Goal: Task Accomplishment & Management: Complete application form

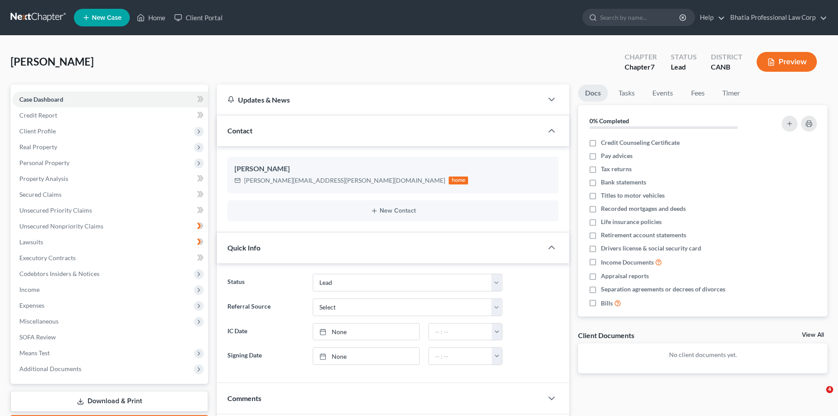
select select "10"
click at [171, 163] on span "Personal Property" at bounding box center [110, 163] width 196 height 16
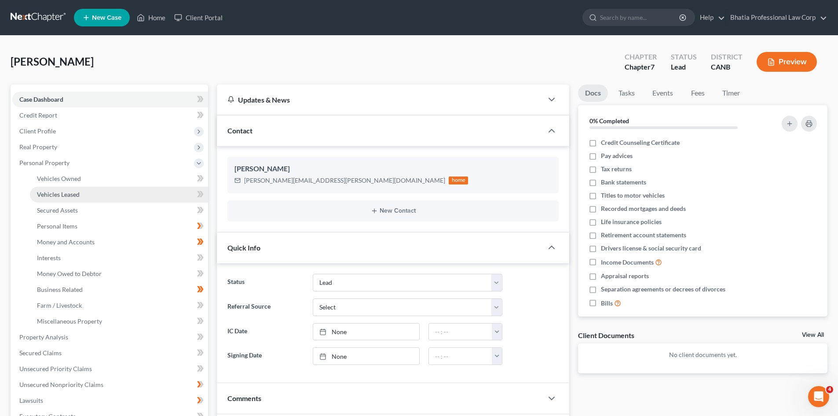
click at [145, 189] on link "Vehicles Leased" at bounding box center [119, 195] width 178 height 16
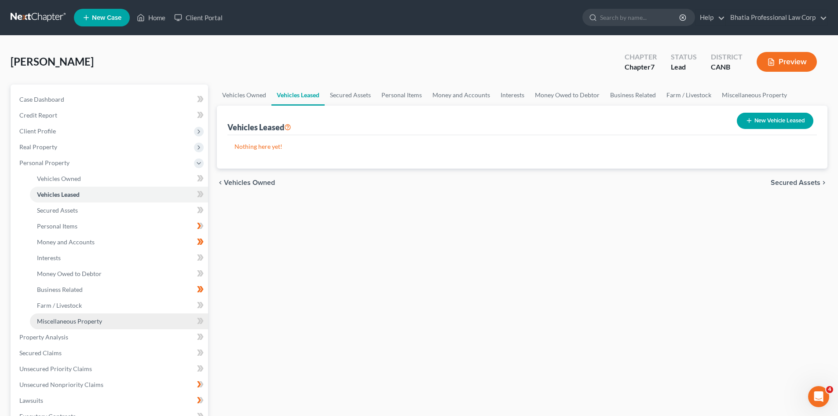
scroll to position [88, 0]
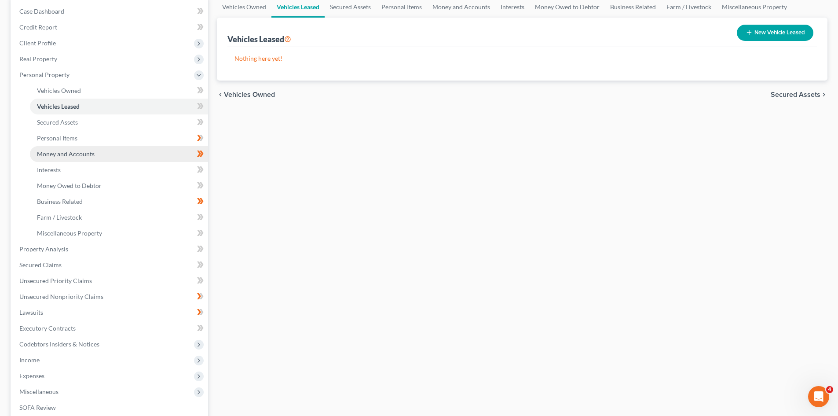
click at [133, 152] on link "Money and Accounts" at bounding box center [119, 154] width 178 height 16
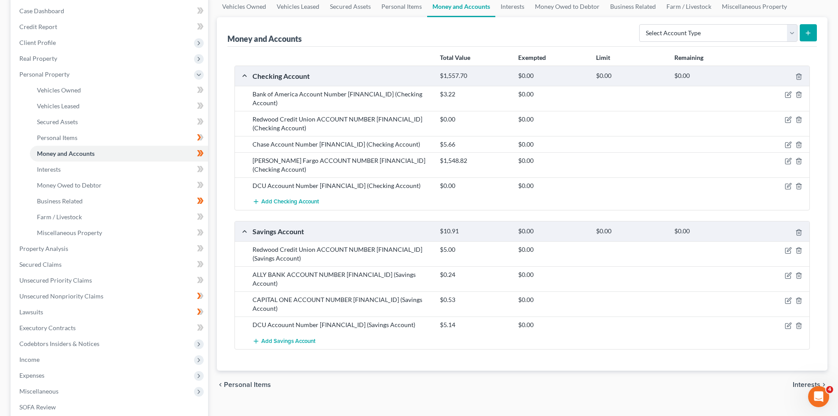
scroll to position [88, 0]
click at [139, 244] on link "Property Analysis" at bounding box center [110, 249] width 196 height 16
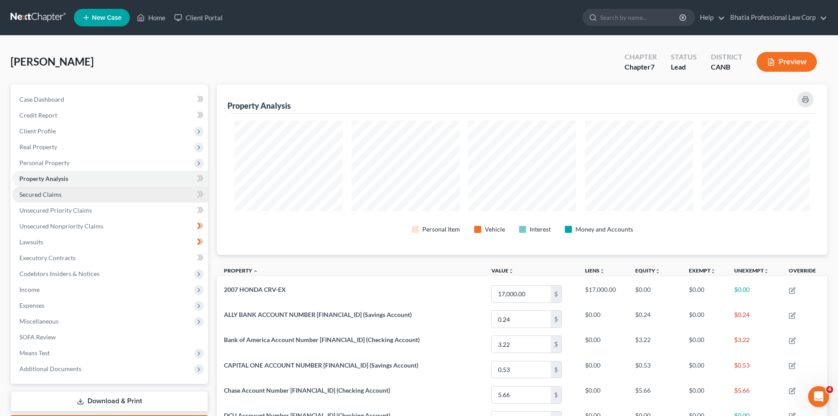
click at [122, 192] on link "Secured Claims" at bounding box center [110, 195] width 196 height 16
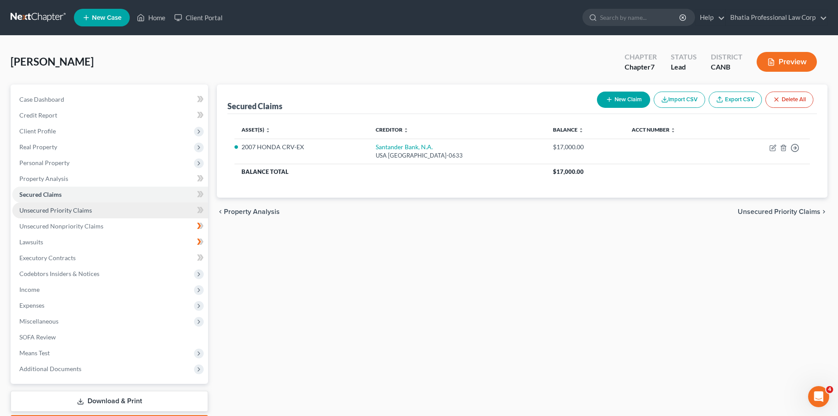
click at [108, 211] on link "Unsecured Priority Claims" at bounding box center [110, 210] width 196 height 16
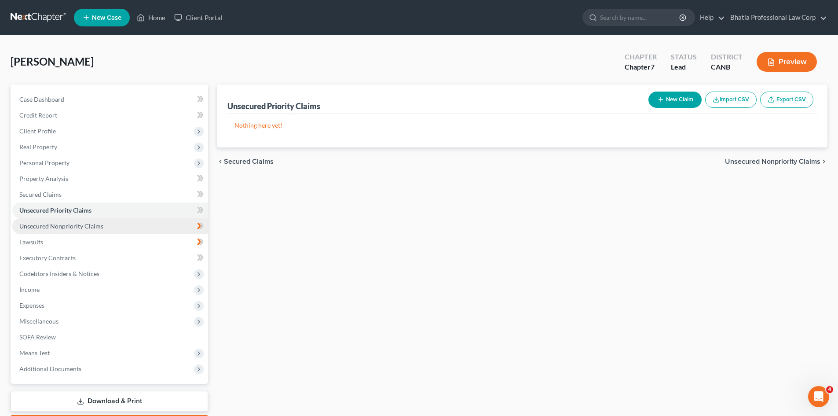
click at [103, 228] on link "Unsecured Nonpriority Claims" at bounding box center [110, 226] width 196 height 16
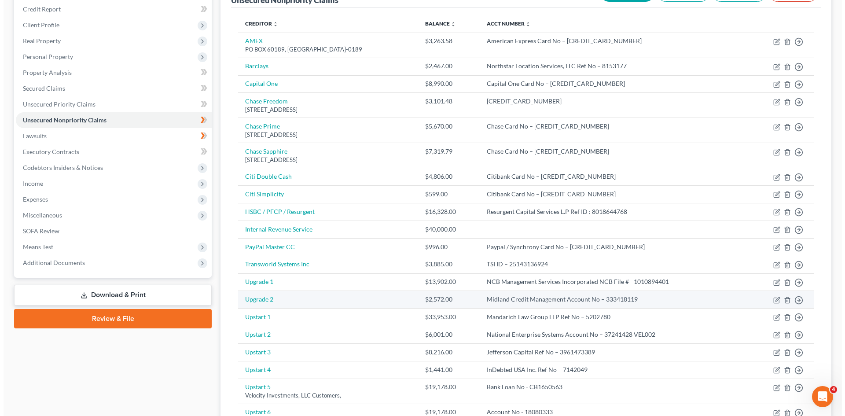
scroll to position [176, 0]
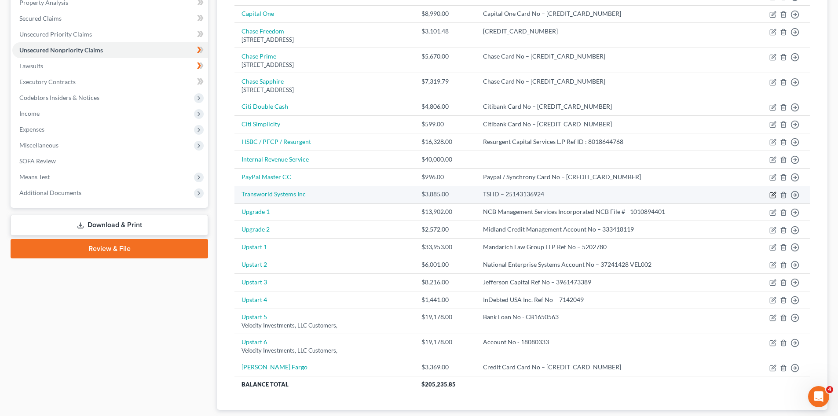
click at [775, 194] on icon "button" at bounding box center [772, 194] width 7 height 7
select select "0"
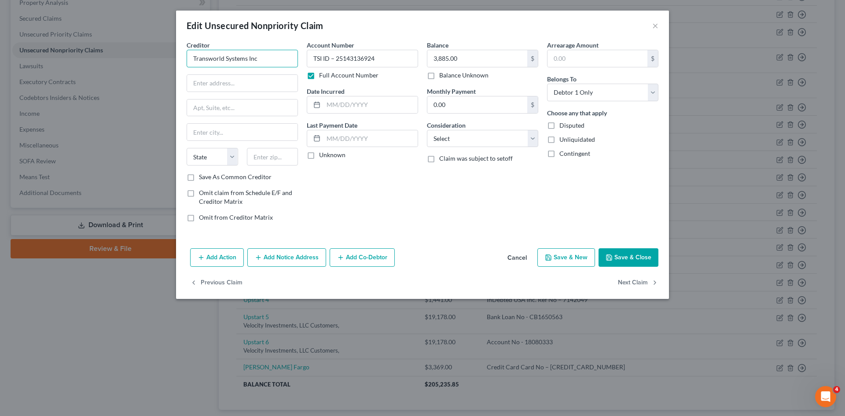
click at [191, 56] on input "Transworld Systems Inc" at bounding box center [242, 59] width 111 height 18
paste input "4 Transworld Systems Inc. TSI ID – 25143136924 Phone No – [PHONE_NUMBER] Chase …"
drag, startPoint x: 292, startPoint y: 59, endPoint x: 216, endPoint y: 62, distance: 76.6
click at [216, 62] on input "4 Transworld Systems Inc. TSI ID – 25143136924 Phone No – [PHONE_NUMBER] Chase …" at bounding box center [242, 59] width 111 height 18
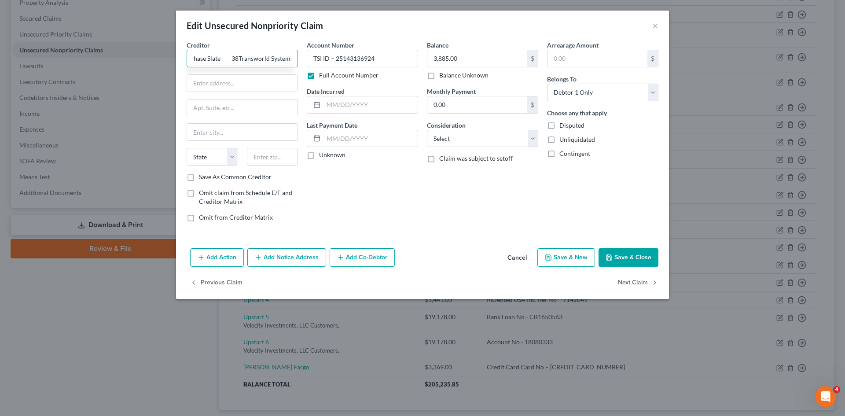
scroll to position [0, 215]
click at [386, 191] on div "Account Number TSI ID – 25143136924 Full Account Number Date Incurred Last Paym…" at bounding box center [362, 134] width 120 height 188
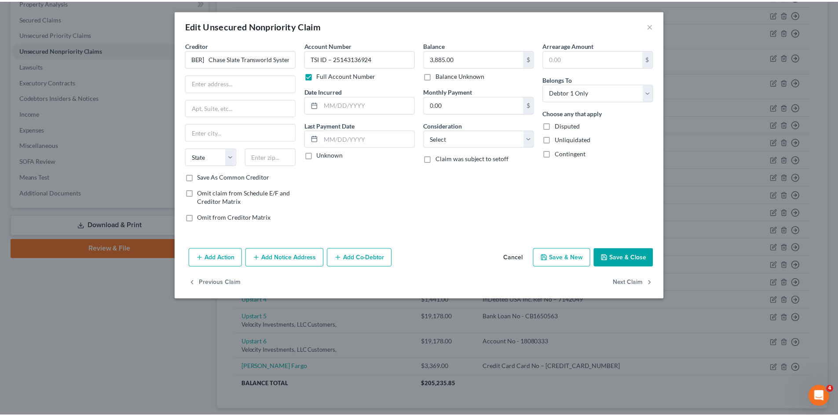
scroll to position [0, 0]
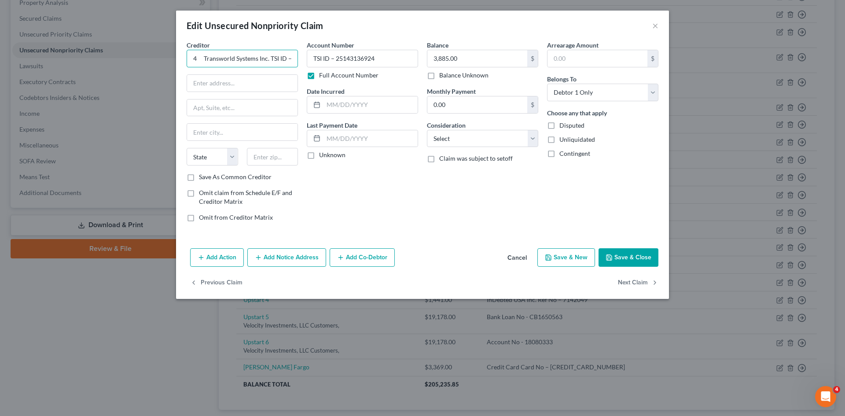
click at [225, 59] on input "4 Transworld Systems Inc. TSI ID – 25143136924 Phone No – [PHONE_NUMBER] Chase …" at bounding box center [242, 59] width 111 height 18
click at [201, 57] on input "4 Transworld Systems Inc. TSI ID – 25143136924 Phone No – [PHONE_NUMBER] Chase …" at bounding box center [242, 59] width 111 height 18
click at [190, 56] on input "Transworld Systems Inc. TSI ID – 25143136924 Phone No – [PHONE_NUMBER] Chase Sl…" at bounding box center [242, 59] width 111 height 18
click at [192, 57] on input "Transworld Systems Inc. TSI ID – 25143136924 Phone No – [PHONE_NUMBER] Chase Sl…" at bounding box center [242, 59] width 111 height 18
click at [195, 58] on input "Transworld Systems Inc. TSI ID – 25143136924 Phone No – [PHONE_NUMBER] Chase Sl…" at bounding box center [242, 59] width 111 height 18
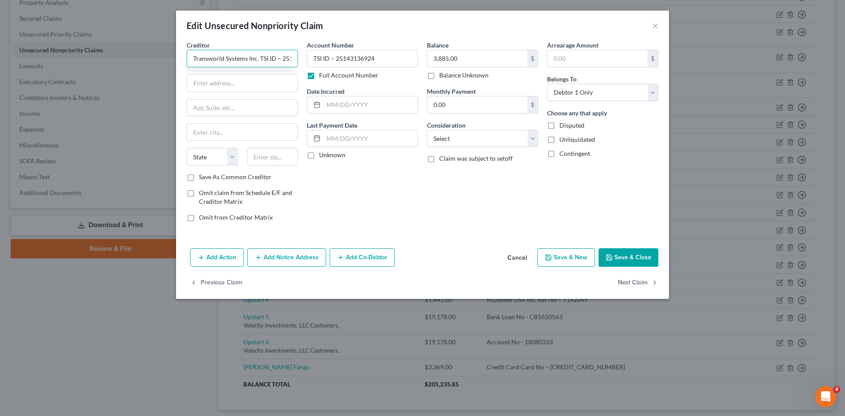
click at [195, 58] on input "Transworld Systems Inc. TSI ID – 25143136924 Phone No – [PHONE_NUMBER] Chase Sl…" at bounding box center [242, 59] width 111 height 18
click at [271, 106] on input "text" at bounding box center [242, 107] width 110 height 17
click at [218, 60] on input "Transworld Systems Inc. TSI ID – 25143136924 Phone No – [PHONE_NUMBER] Chase Sl…" at bounding box center [242, 59] width 111 height 18
click at [229, 59] on input "Transworld Systems Inc. TSI ID – 25143136924 Phone No – [PHONE_NUMBER] Chase Sl…" at bounding box center [242, 59] width 111 height 18
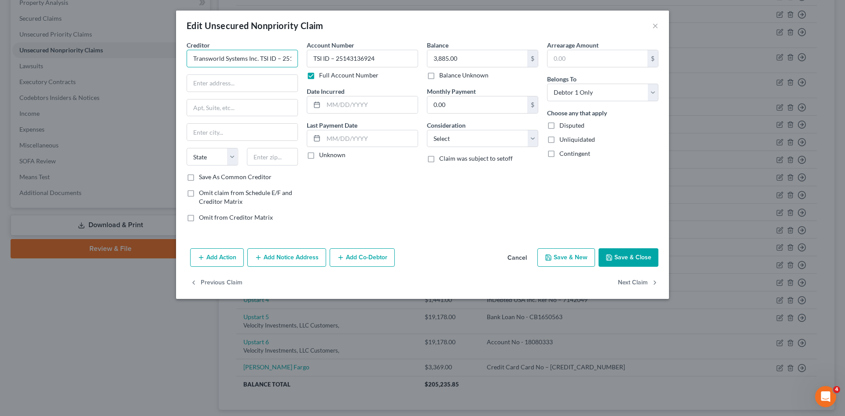
click at [288, 59] on input "Transworld Systems Inc. TSI ID – 25143136924 Phone No – [PHONE_NUMBER] Chase Sl…" at bounding box center [242, 59] width 111 height 18
click at [291, 59] on input "Transworld Systems Inc. TSI ID – 25143136924 Phone No – [PHONE_NUMBER] Chase Sl…" at bounding box center [242, 59] width 111 height 18
click at [290, 58] on input "Transworld Systems Inc. TSI ID – 25143136924 Phone No – [PHONE_NUMBER] Chase Sl…" at bounding box center [242, 59] width 111 height 18
click at [194, 59] on input "Transworld Systems Inc. TSI ID – 25143136924 Phone No – [PHONE_NUMBER] Chase Sl…" at bounding box center [242, 59] width 111 height 18
click at [192, 58] on input "Transworld Systems Inc. TSI ID – 25143136924 Phone No – [PHONE_NUMBER] Chase Sl…" at bounding box center [242, 59] width 111 height 18
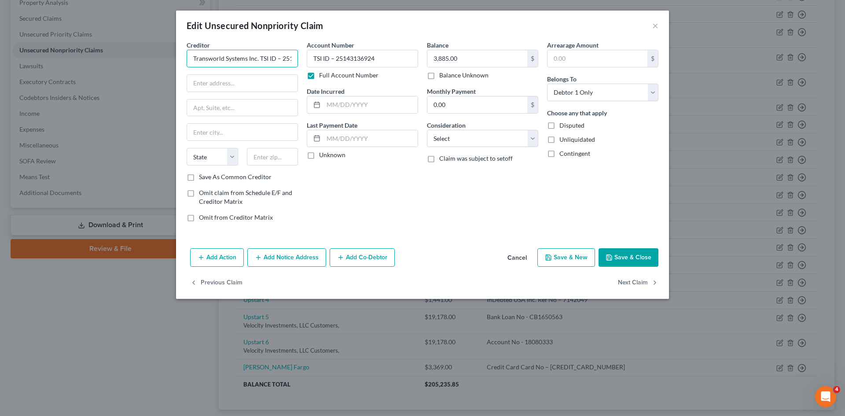
paste input "[PERSON_NAME]"
type input "Chase Slate Transworld Systems Inc. TSI ID – 25143136924 Phone No – [PHONE_NUMB…"
click at [315, 57] on input "TSI ID – 25143136924" at bounding box center [362, 59] width 111 height 18
paste input "[PERSON_NAME]"
type input "[PERSON_NAME] Slate TSI ID – 25143136924"
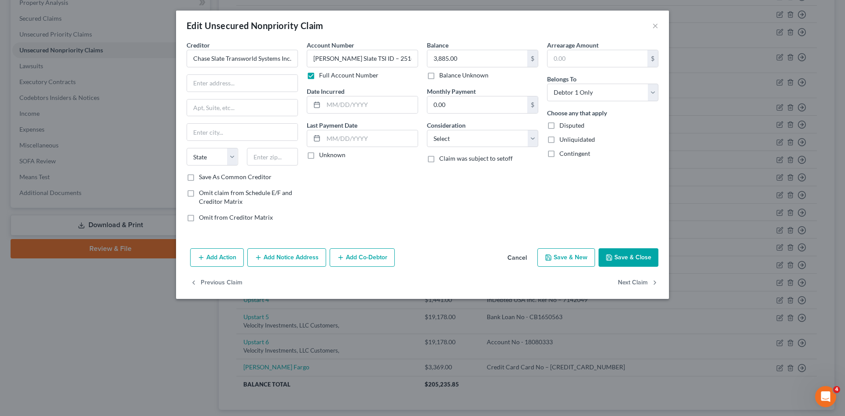
drag, startPoint x: 395, startPoint y: 198, endPoint x: 395, endPoint y: 193, distance: 4.8
click at [395, 198] on div "Account Number Chase Slate TSI ID – 25143136924 Full Account Number Date Incurr…" at bounding box center [362, 134] width 120 height 188
click at [229, 82] on input "text" at bounding box center [242, 83] width 110 height 17
paste input "PO BOX 6294"
type input "PO BOX 6294"
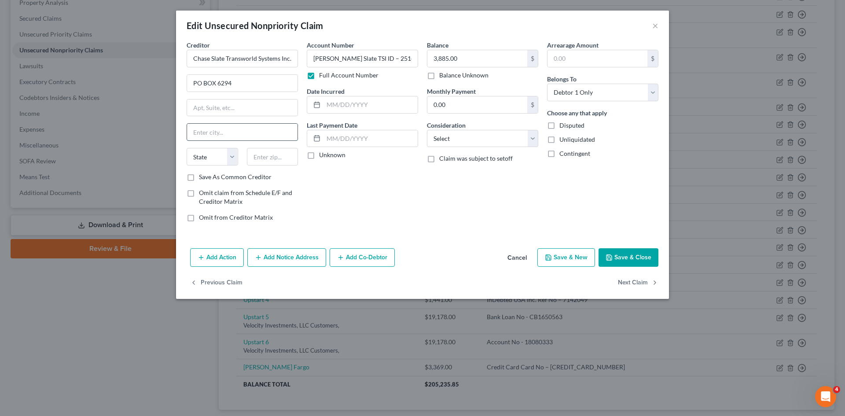
click at [233, 134] on input "text" at bounding box center [242, 132] width 110 height 17
paste input "[PERSON_NAME] STREAM"
type input "[PERSON_NAME] STREAM"
click at [233, 157] on select "State [US_STATE] AK AR AZ CA CO CT DE DC [GEOGRAPHIC_DATA] [GEOGRAPHIC_DATA] GU…" at bounding box center [212, 157] width 51 height 18
select select "14"
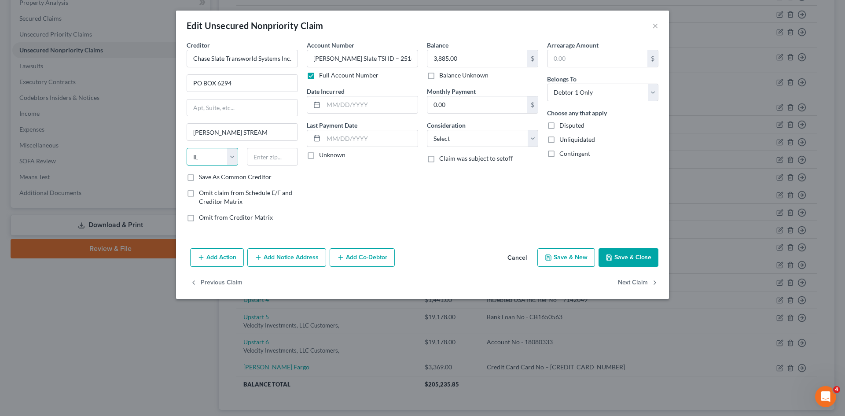
click at [187, 148] on select "State [US_STATE] AK AR AZ CA CO CT DE DC [GEOGRAPHIC_DATA] [GEOGRAPHIC_DATA] GU…" at bounding box center [212, 157] width 51 height 18
click at [259, 155] on input "text" at bounding box center [272, 157] width 51 height 18
paste input "60197-6294"
type input "60197-6294"
click at [363, 185] on div "Account Number Chase Slate TSI ID – 25143136924 Full Account Number Date Incurr…" at bounding box center [362, 134] width 120 height 188
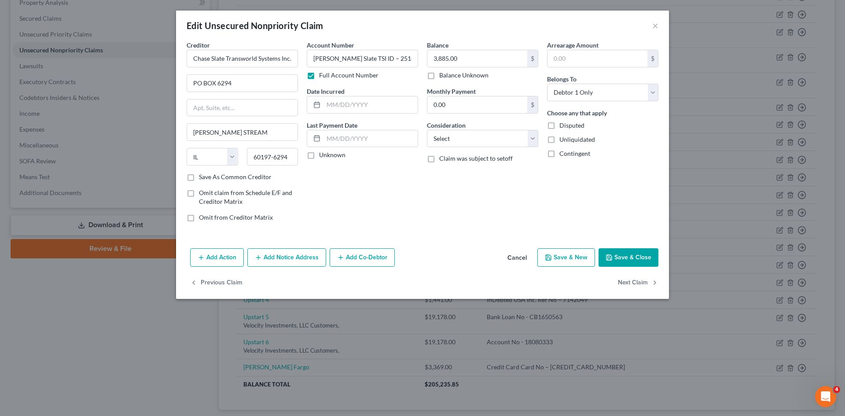
click at [641, 254] on button "Save & Close" at bounding box center [628, 257] width 60 height 18
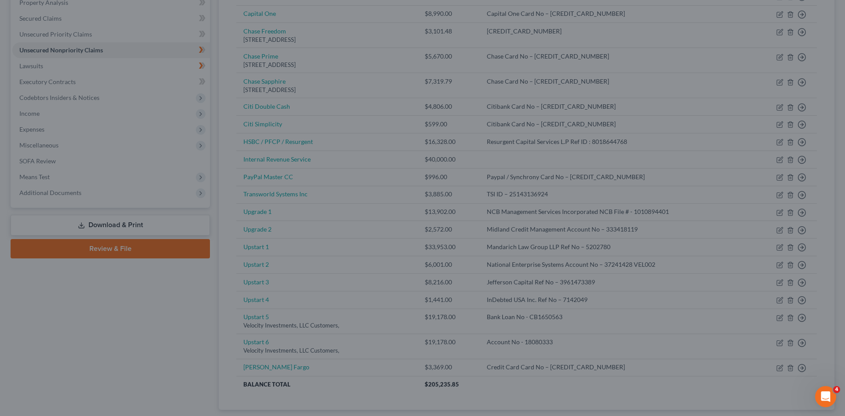
type input "0"
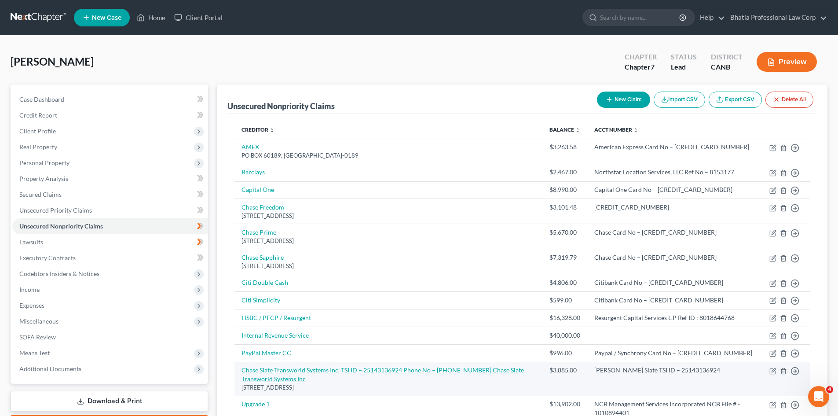
click at [418, 374] on link "Chase Slate Transworld Systems Inc. TSI ID – 25143136924 Phone No – [PHONE_NUMB…" at bounding box center [383, 374] width 282 height 16
select select "14"
select select "0"
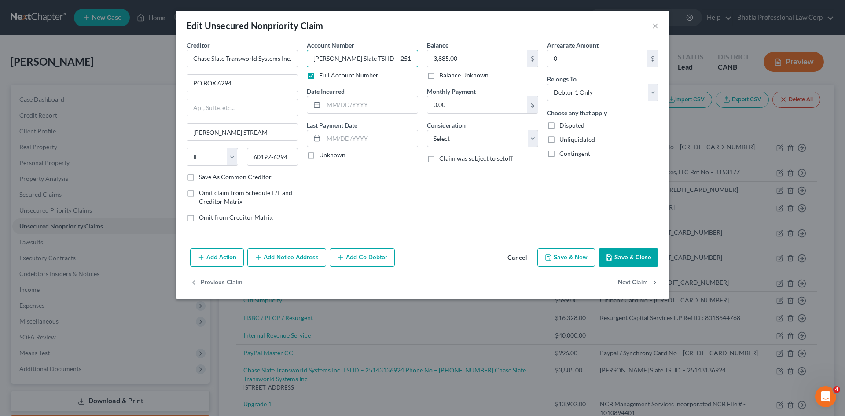
click at [388, 57] on input "[PERSON_NAME] Slate TSI ID – 25143136924" at bounding box center [362, 59] width 111 height 18
click at [409, 58] on input "[PERSON_NAME] Slate TSI ID – 25143136924" at bounding box center [362, 59] width 111 height 18
click at [405, 59] on input "[PERSON_NAME] Slate TSI ID – 25143136924" at bounding box center [362, 59] width 111 height 18
click at [325, 63] on input "[PERSON_NAME] Slate TSI ID – 25143136924" at bounding box center [362, 59] width 111 height 18
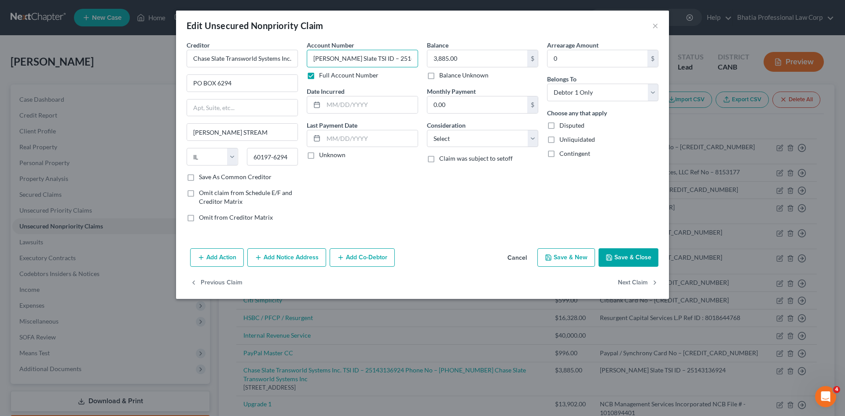
click at [322, 57] on input "[PERSON_NAME] Slate TSI ID – 25143136924" at bounding box center [362, 59] width 111 height 18
click at [431, 206] on div "Balance 3,885.00 $ Balance Unknown Balance Undetermined 3,885.00 $ Balance Unkn…" at bounding box center [482, 134] width 120 height 188
click at [364, 61] on input "[PERSON_NAME] Slate TSI ID – 25143136924" at bounding box center [362, 59] width 111 height 18
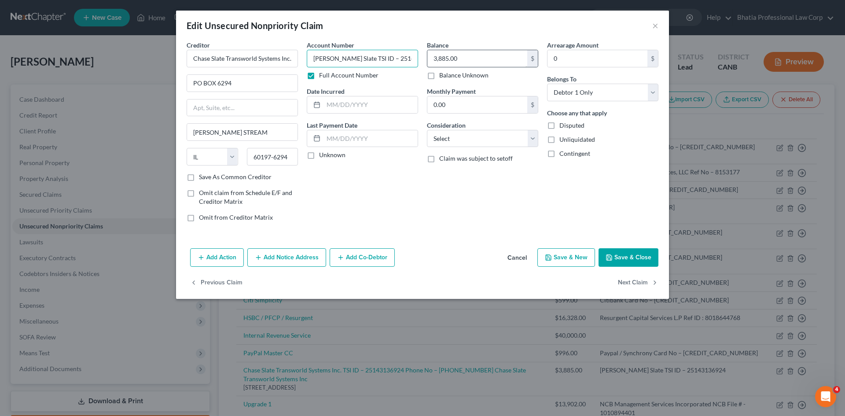
drag, startPoint x: 313, startPoint y: 56, endPoint x: 490, endPoint y: 66, distance: 177.1
click at [490, 66] on div "Creditor * Chase Slate Transworld Systems Inc. TSI ID – 25143136924 Phone No – …" at bounding box center [422, 134] width 480 height 188
click at [414, 56] on input "[PERSON_NAME] Slate TSI ID – 25143136924" at bounding box center [362, 59] width 111 height 18
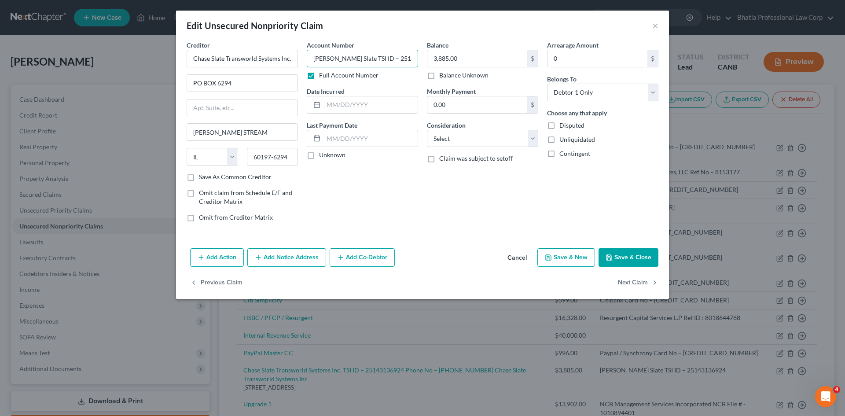
click at [413, 56] on input "[PERSON_NAME] Slate TSI ID – 25143136924" at bounding box center [362, 59] width 111 height 18
drag, startPoint x: 196, startPoint y: 56, endPoint x: 308, endPoint y: 58, distance: 112.2
click at [308, 58] on div "Creditor * Chase Slate Transworld Systems Inc. TSI ID – 25143136924 Phone No – …" at bounding box center [422, 134] width 480 height 188
click at [310, 57] on input "[PERSON_NAME] Slate TSI ID – 25143136924" at bounding box center [362, 59] width 111 height 18
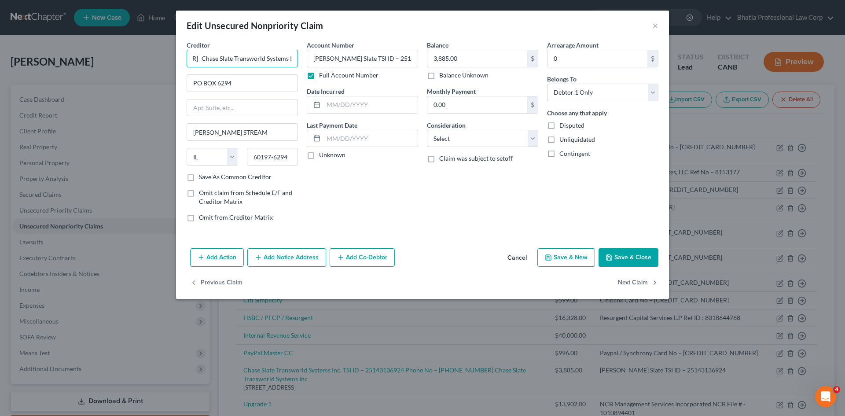
drag, startPoint x: 194, startPoint y: 57, endPoint x: 222, endPoint y: 59, distance: 27.8
click at [222, 59] on input "Chase Slate Transworld Systems Inc. TSI ID – 25143136924 Phone No – [PHONE_NUMB…" at bounding box center [242, 59] width 111 height 18
click at [198, 56] on input "Chase Slate Transworld Systems Inc. TSI ID – 25143136924 Phone No – [PHONE_NUMB…" at bounding box center [242, 59] width 111 height 18
drag, startPoint x: 196, startPoint y: 57, endPoint x: 311, endPoint y: 59, distance: 115.3
click at [311, 59] on div "Creditor * Chase Slate Transworld Systems Inc. TSI ID – 25143136924 Phone No – …" at bounding box center [422, 134] width 480 height 188
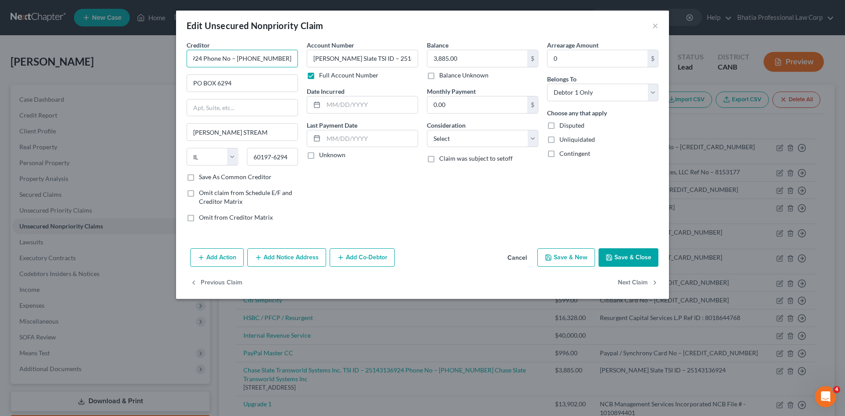
scroll to position [0, 149]
drag, startPoint x: 287, startPoint y: 56, endPoint x: 205, endPoint y: 64, distance: 82.7
click at [205, 64] on input "Chase Slate Transworld Systems Inc. TSI ID – 25143136924 Phone No – [PHONE_NUMB…" at bounding box center [242, 59] width 111 height 18
click at [421, 210] on div "Account Number Chase Slate TSI ID – 25143136924 Full Account Number Date Incurr…" at bounding box center [362, 134] width 120 height 188
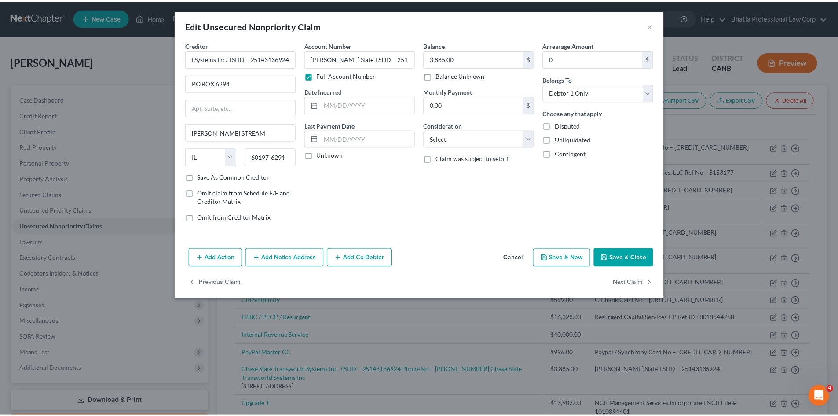
scroll to position [0, 0]
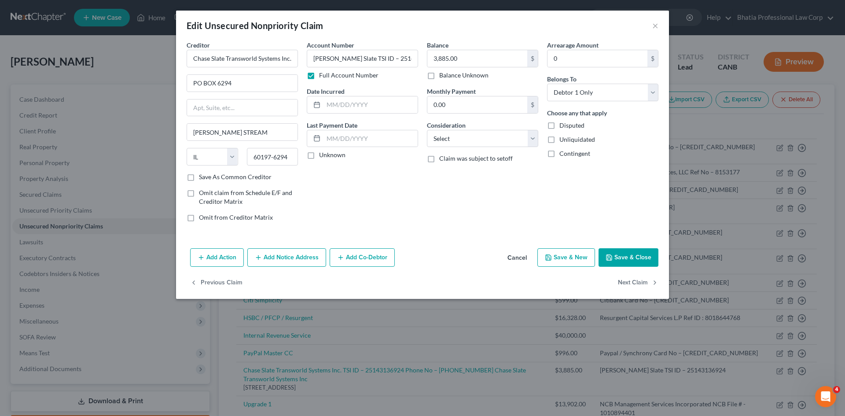
type input "Chase Slate Transworld Systems Inc. TSI ID – 25143136924"
click at [626, 251] on button "Save & Close" at bounding box center [628, 257] width 60 height 18
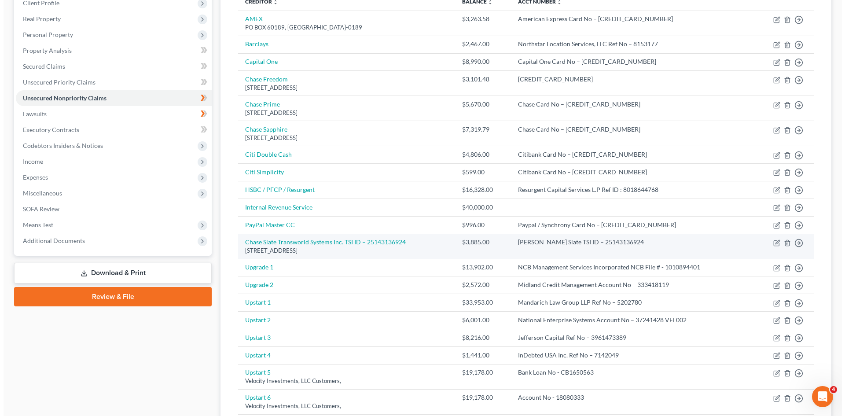
scroll to position [132, 0]
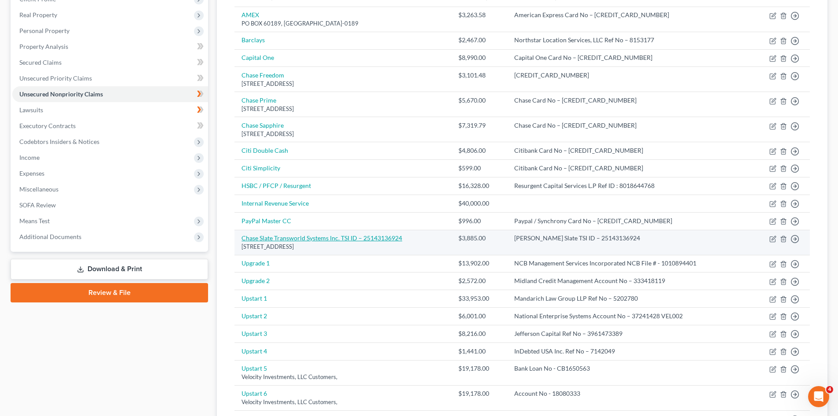
click at [368, 240] on link "Chase Slate Transworld Systems Inc. TSI ID – 25143136924" at bounding box center [322, 237] width 161 height 7
select select "14"
select select "0"
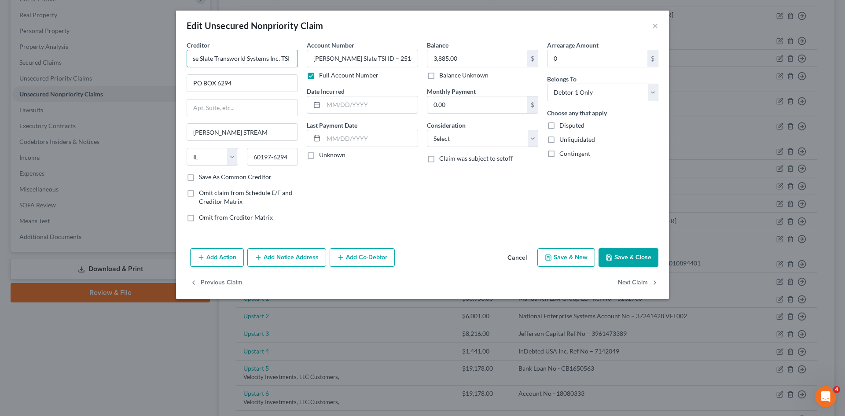
scroll to position [0, 62]
drag, startPoint x: 192, startPoint y: 59, endPoint x: 294, endPoint y: 59, distance: 101.6
click at [294, 59] on input "Chase Slate Transworld Systems Inc. TSI ID – 25143136924" at bounding box center [242, 59] width 111 height 18
click at [243, 54] on input "Chase Slate Transworld Systems Inc. TSI ID – 25143136924" at bounding box center [242, 59] width 111 height 18
drag, startPoint x: 250, startPoint y: 59, endPoint x: 238, endPoint y: 61, distance: 11.6
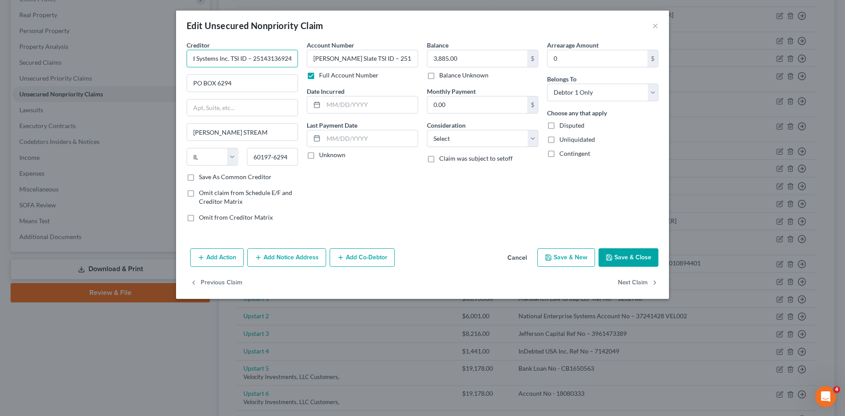
click at [238, 61] on input "Chase Slate Transworld Systems Inc. TSI ID – 25143136924" at bounding box center [242, 59] width 111 height 18
click at [246, 59] on input "Chase Slate Transworld Systems Inc. TSI ID – 25143136924" at bounding box center [242, 59] width 111 height 18
drag, startPoint x: 247, startPoint y: 59, endPoint x: 231, endPoint y: 62, distance: 16.6
click at [231, 62] on input "Chase Slate Transworld Systems Inc. TSI ID – 25143136924" at bounding box center [242, 59] width 111 height 18
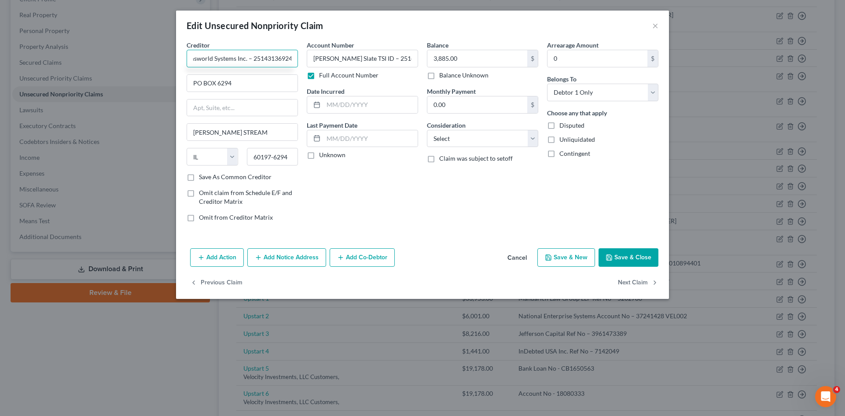
type input "Chase Slate Transworld Systems Inc. – 25143136924"
click at [639, 255] on button "Save & Close" at bounding box center [628, 257] width 60 height 18
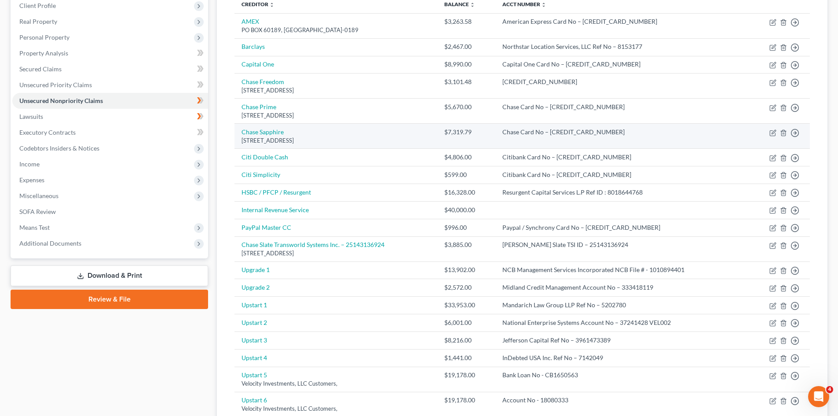
scroll to position [239, 0]
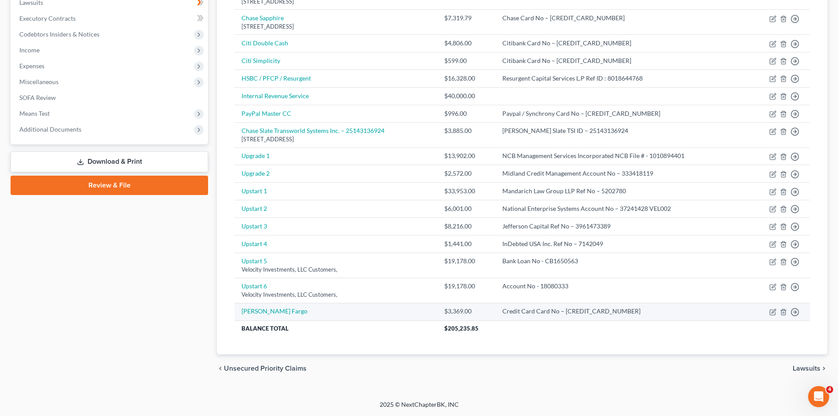
click at [773, 307] on td "Move to D Move to E Move to G Move to Notice Only" at bounding box center [779, 312] width 61 height 18
click at [770, 311] on icon "button" at bounding box center [772, 312] width 5 height 5
select select "0"
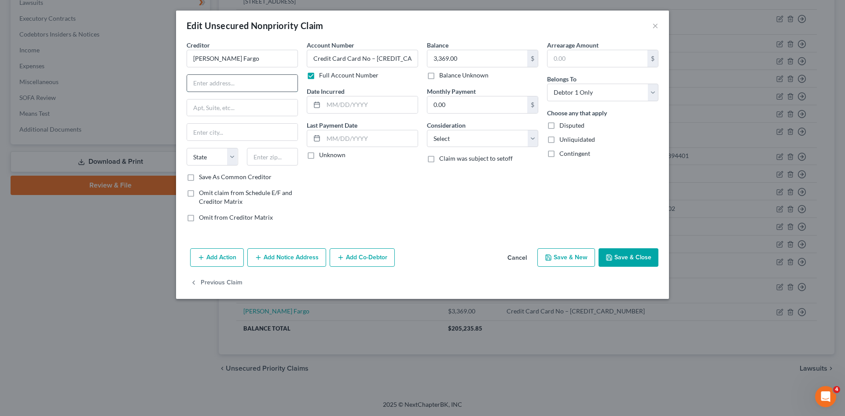
click at [255, 88] on input "text" at bounding box center [242, 83] width 110 height 17
paste input "PO BOX 51193"
type input "PO BOX 51193"
click at [209, 128] on input "text" at bounding box center [242, 132] width 110 height 17
paste input "[GEOGRAPHIC_DATA]"
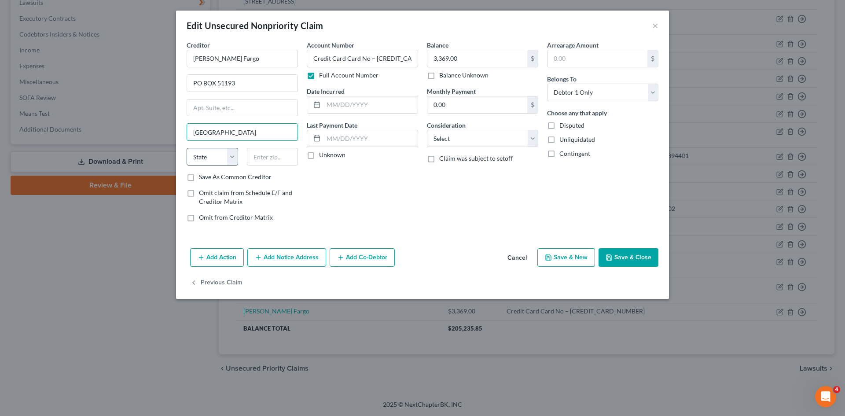
type input "[GEOGRAPHIC_DATA]"
click at [235, 157] on select "State [US_STATE] AK AR AZ CA CO CT DE DC [GEOGRAPHIC_DATA] [GEOGRAPHIC_DATA] GU…" at bounding box center [212, 157] width 51 height 18
select select "4"
click at [187, 148] on select "State [US_STATE] AK AR AZ CA CO CT DE DC [GEOGRAPHIC_DATA] [GEOGRAPHIC_DATA] GU…" at bounding box center [212, 157] width 51 height 18
click at [280, 158] on input "text" at bounding box center [272, 157] width 51 height 18
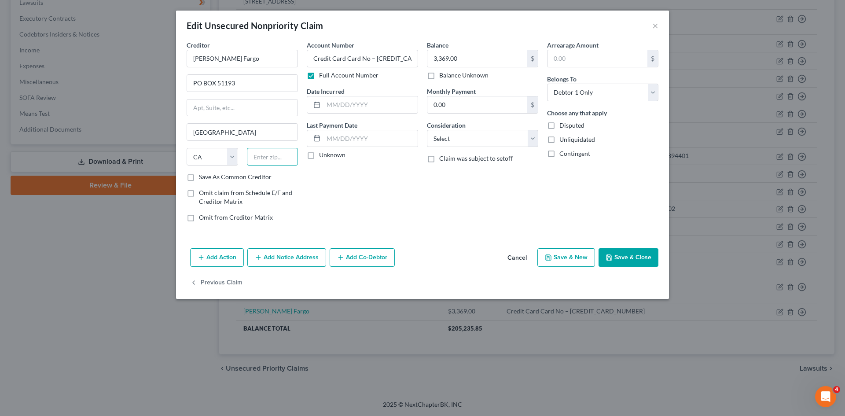
paste input "90051-5493"
type input "90051-5493"
click at [641, 259] on button "Save & Close" at bounding box center [628, 257] width 60 height 18
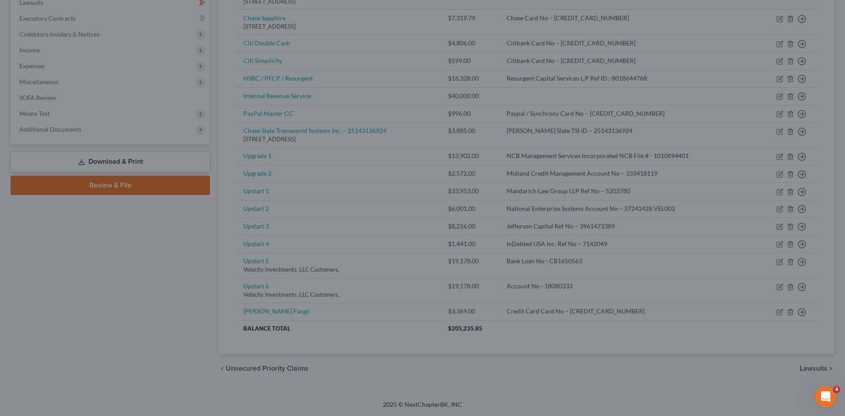
type input "0"
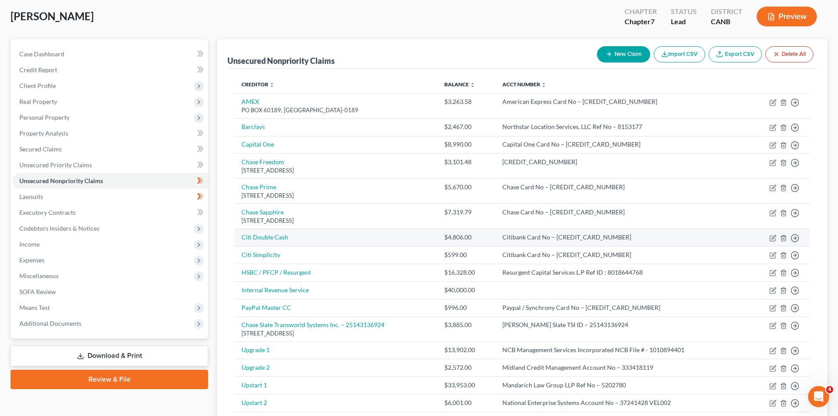
scroll to position [44, 0]
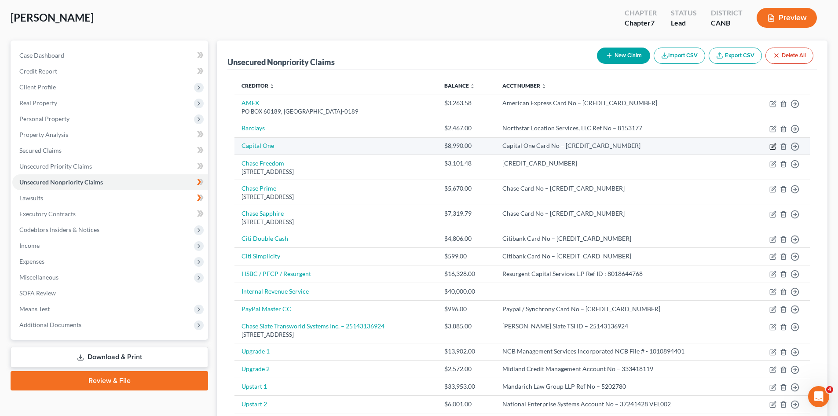
click at [771, 147] on icon "button" at bounding box center [772, 146] width 7 height 7
select select "0"
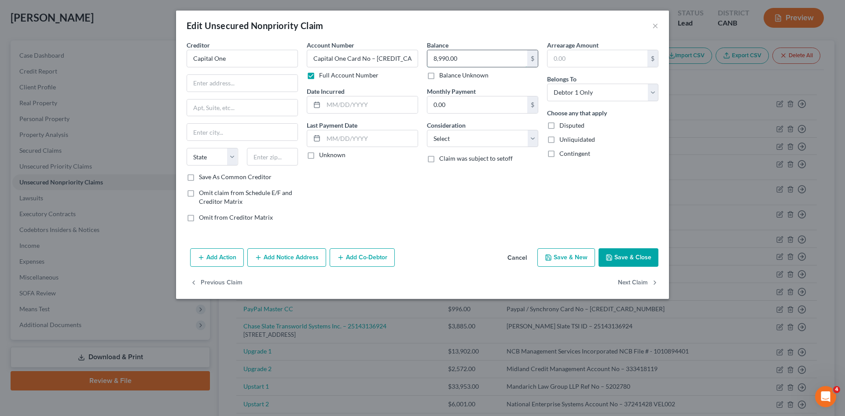
click at [450, 59] on input "8,990.00" at bounding box center [477, 58] width 100 height 17
click at [449, 58] on input "8,990.00" at bounding box center [477, 58] width 100 height 17
type input "8,991.93"
click at [557, 222] on div "Arrearage Amount $ Belongs To * Select Debtor 1 Only Debtor 2 Only Debtor 1 And…" at bounding box center [602, 134] width 120 height 188
click at [632, 253] on button "Save & Close" at bounding box center [628, 257] width 60 height 18
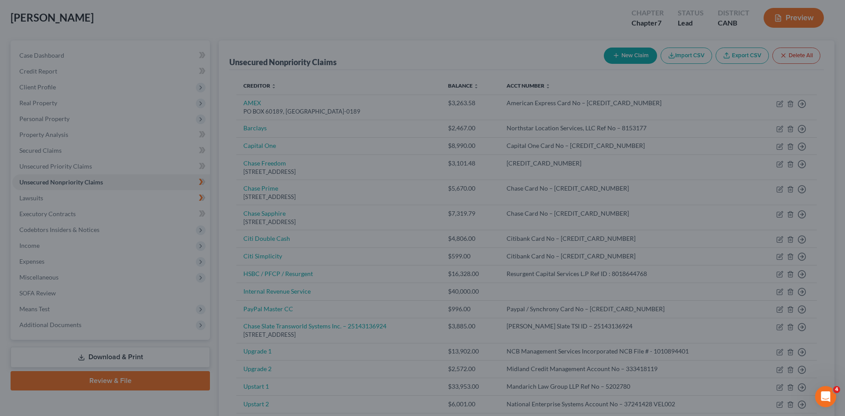
type input "0"
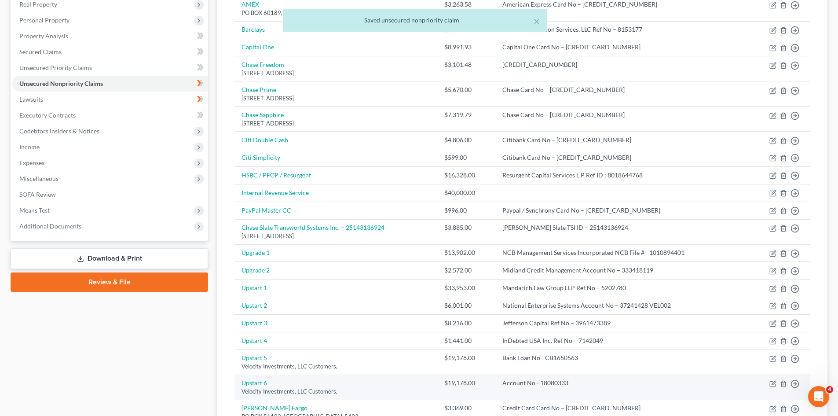
scroll to position [0, 0]
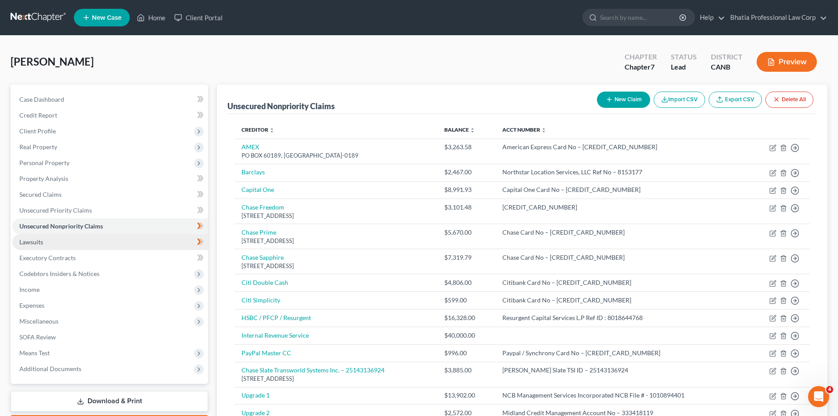
click at [54, 242] on link "Lawsuits" at bounding box center [110, 242] width 196 height 16
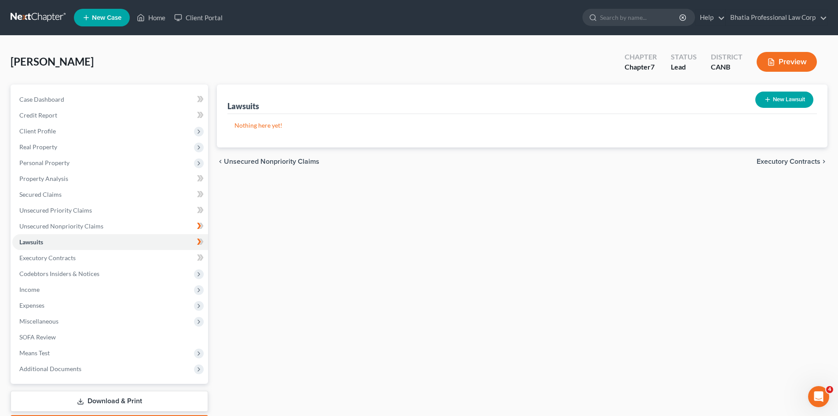
click at [788, 101] on button "New Lawsuit" at bounding box center [784, 100] width 58 height 16
select select "0"
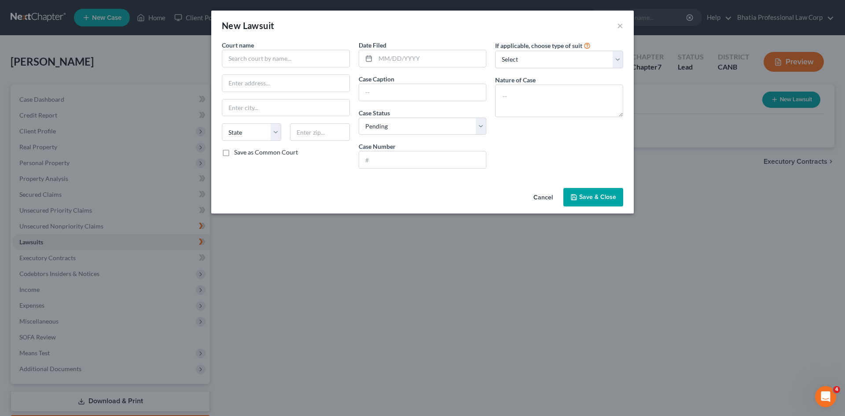
click at [541, 197] on button "Cancel" at bounding box center [542, 198] width 33 height 18
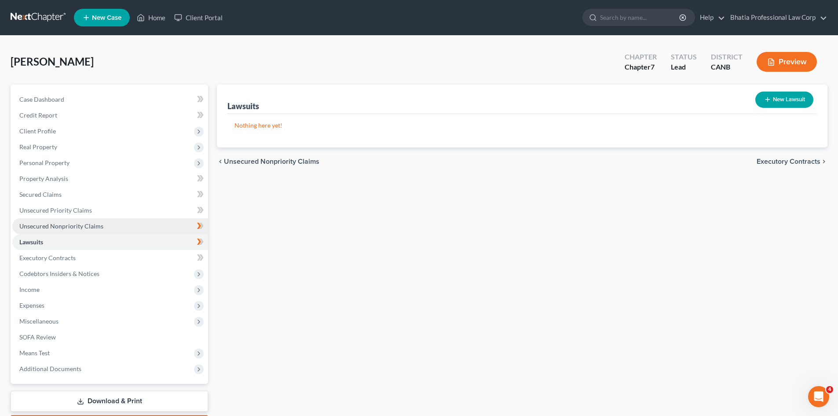
click at [86, 224] on span "Unsecured Nonpriority Claims" at bounding box center [61, 225] width 84 height 7
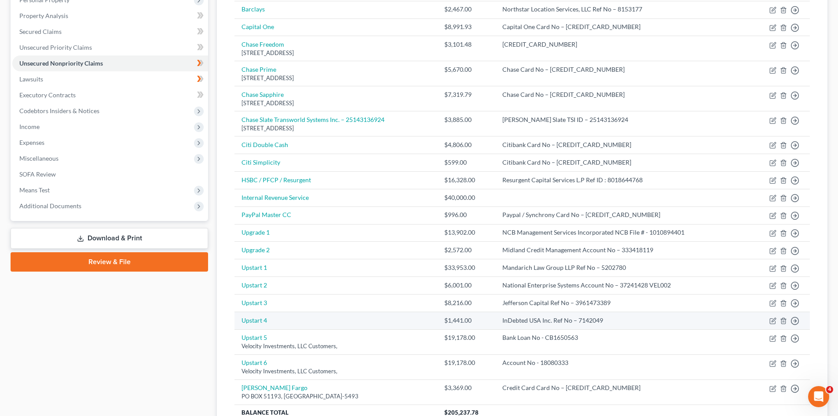
scroll to position [159, 0]
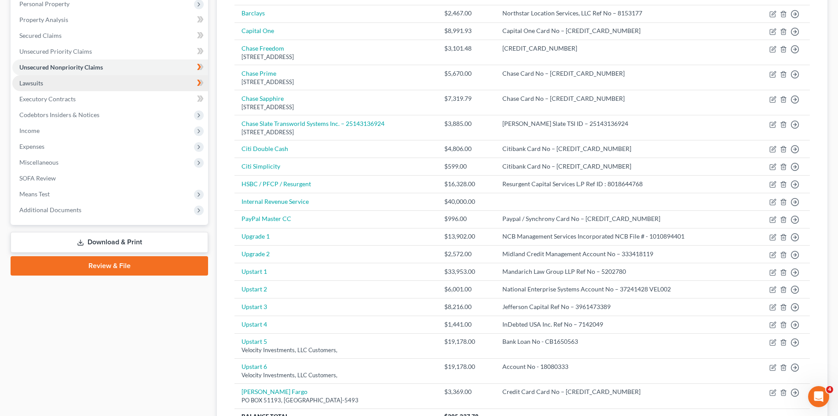
click at [117, 80] on link "Lawsuits" at bounding box center [110, 83] width 196 height 16
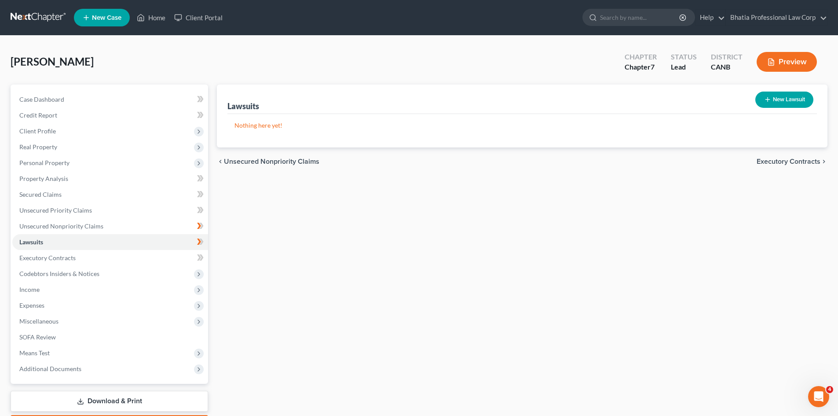
click at [784, 99] on button "New Lawsuit" at bounding box center [784, 100] width 58 height 16
select select "0"
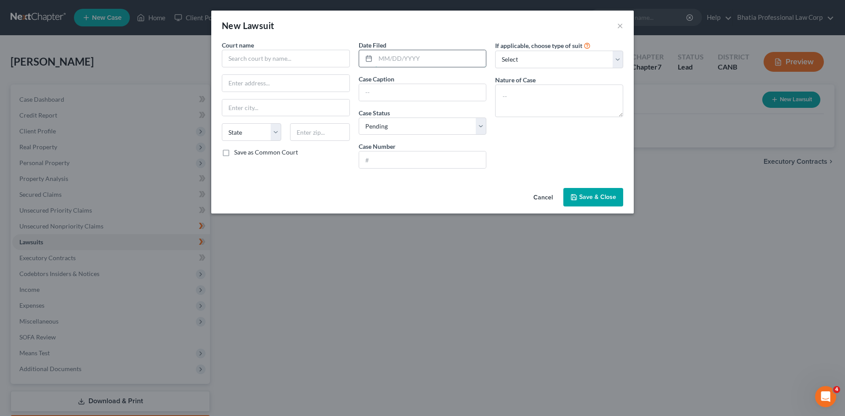
click at [385, 57] on input "text" at bounding box center [430, 58] width 111 height 17
type input "[DATE]"
click at [371, 87] on input "text" at bounding box center [422, 92] width 127 height 17
click at [259, 85] on input "text" at bounding box center [285, 83] width 127 height 17
click at [261, 60] on input "text" at bounding box center [286, 59] width 128 height 18
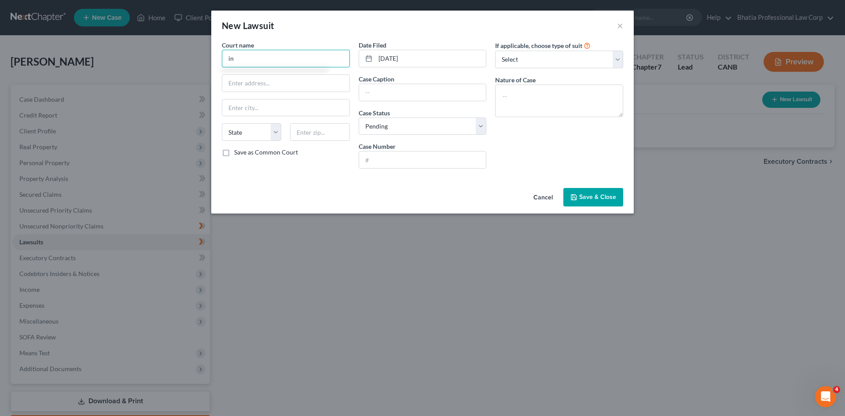
type input "i"
type input "In Superior Court of [US_STATE] county of [GEOGRAPHIC_DATA]"
click at [424, 151] on input "text" at bounding box center [422, 159] width 127 height 17
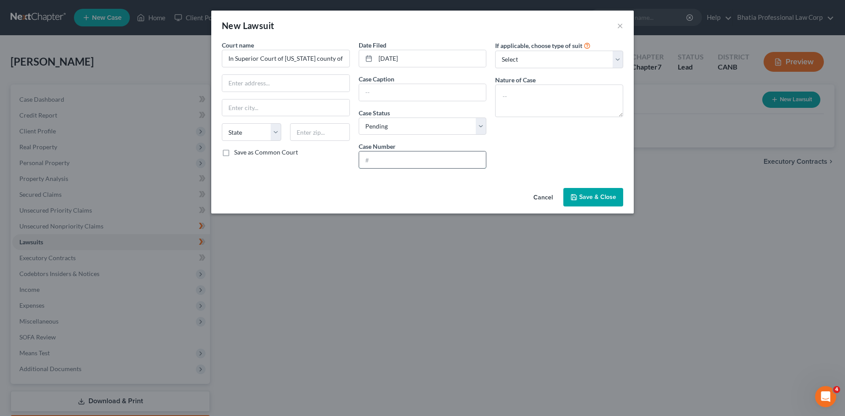
click at [408, 162] on input "text" at bounding box center [422, 159] width 127 height 17
click at [476, 126] on select "Select Pending On Appeal Concluded" at bounding box center [423, 126] width 128 height 18
drag, startPoint x: 600, startPoint y: 148, endPoint x: 571, endPoint y: 150, distance: 28.7
click at [600, 148] on div "If applicable, choose type of suit Select Repossession Garnishment Foreclosure …" at bounding box center [559, 107] width 137 height 135
click at [419, 160] on input "text" at bounding box center [422, 159] width 127 height 17
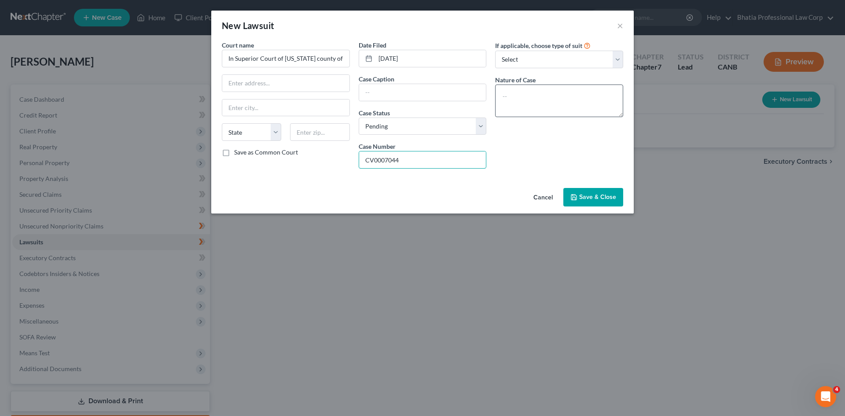
type input "CV0007044"
click at [517, 97] on textarea at bounding box center [559, 100] width 128 height 33
click at [604, 57] on select "Select Repossession Garnishment Foreclosure Attached, Seized, Or Levied Other" at bounding box center [559, 60] width 128 height 18
select select "4"
click at [495, 51] on select "Select Repossession Garnishment Foreclosure Attached, Seized, Or Levied Other" at bounding box center [559, 60] width 128 height 18
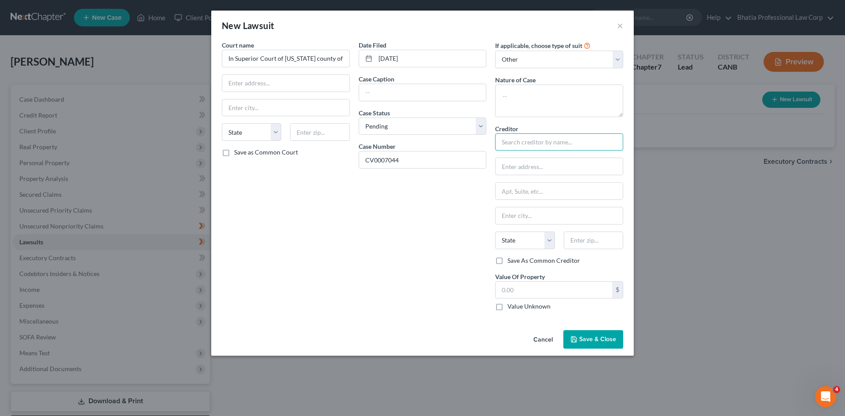
click at [524, 144] on input "text" at bounding box center [559, 142] width 128 height 18
click at [519, 144] on input "text" at bounding box center [559, 142] width 128 height 18
type input "Velocity Investments LLC"
click at [256, 108] on input "text" at bounding box center [285, 107] width 127 height 17
type input "SAN [PERSON_NAME]"
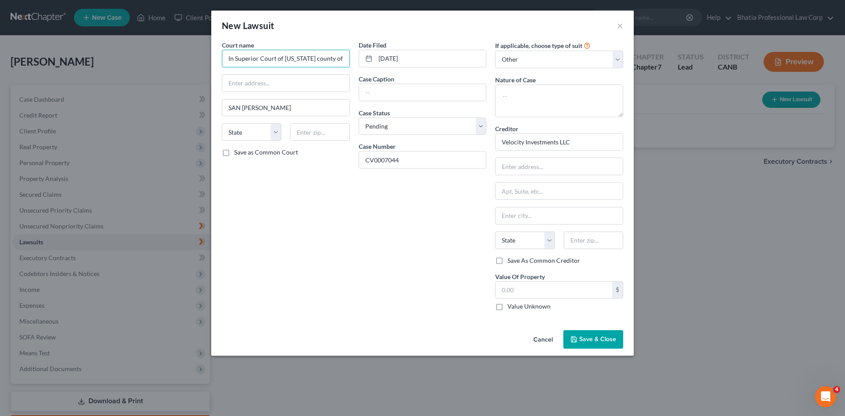
scroll to position [0, 11]
drag, startPoint x: 228, startPoint y: 57, endPoint x: 350, endPoint y: 59, distance: 121.4
click at [350, 59] on div "Court name * In Superior Court of [US_STATE] county of Marin SAN [PERSON_NAME] …" at bounding box center [285, 178] width 137 height 277
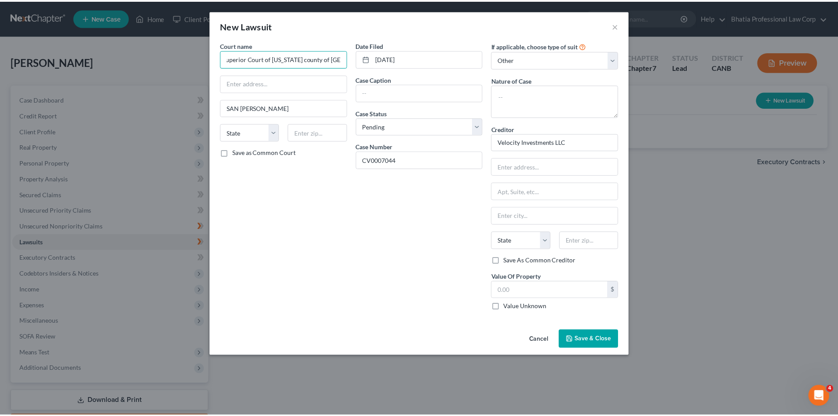
scroll to position [0, 0]
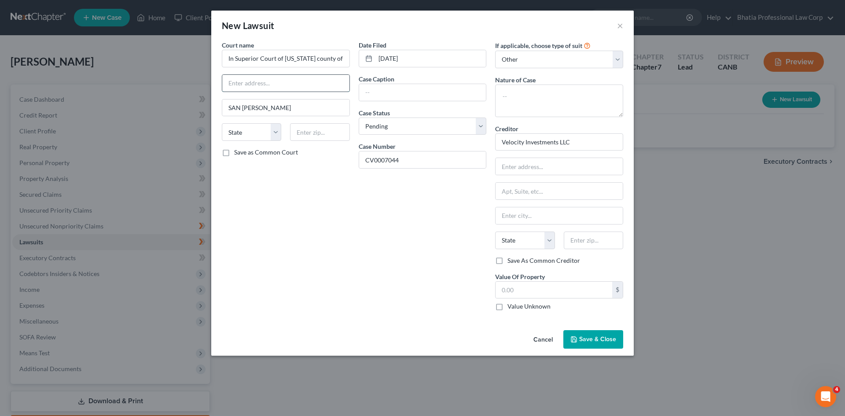
click at [231, 84] on input "text" at bounding box center [285, 83] width 127 height 17
paste input "[STREET_ADDRESS]"
type input "[STREET_ADDRESS]"
click at [269, 107] on input "SAN [PERSON_NAME]" at bounding box center [285, 107] width 127 height 17
type input "SAN [PERSON_NAME]"
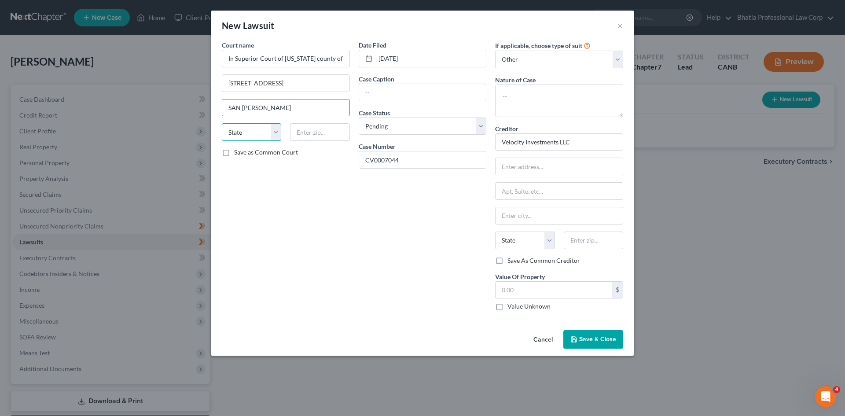
click at [278, 139] on select "State [US_STATE] AK AR AZ CA CO CT DE DC [GEOGRAPHIC_DATA] [GEOGRAPHIC_DATA] GU…" at bounding box center [251, 132] width 59 height 18
select select "4"
click at [222, 123] on select "State [US_STATE] AK AR AZ CA CO CT DE DC [GEOGRAPHIC_DATA] [GEOGRAPHIC_DATA] GU…" at bounding box center [251, 132] width 59 height 18
click at [311, 135] on input "text" at bounding box center [319, 132] width 59 height 18
type input "94903"
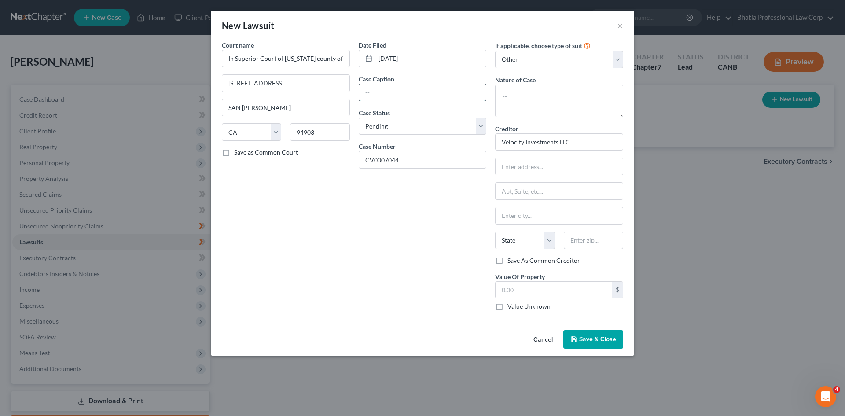
click at [405, 88] on input "text" at bounding box center [422, 92] width 127 height 17
type input "[GEOGRAPHIC_DATA][PERSON_NAME]"
click at [600, 345] on button "Save & Close" at bounding box center [593, 339] width 60 height 18
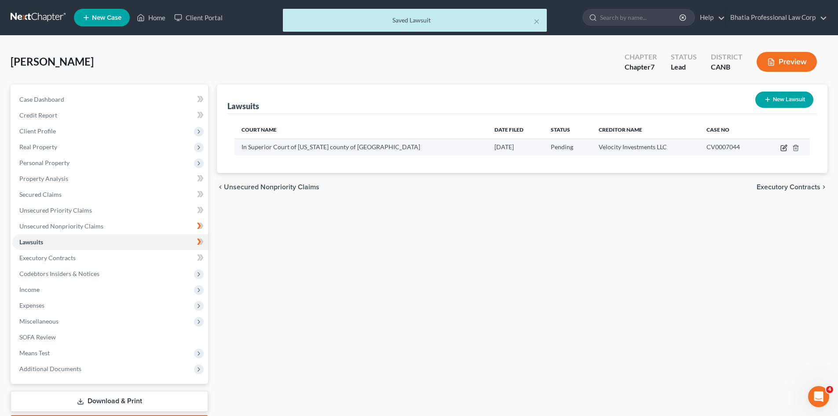
click at [786, 147] on icon "button" at bounding box center [785, 147] width 4 height 4
select select "4"
select select "0"
select select "4"
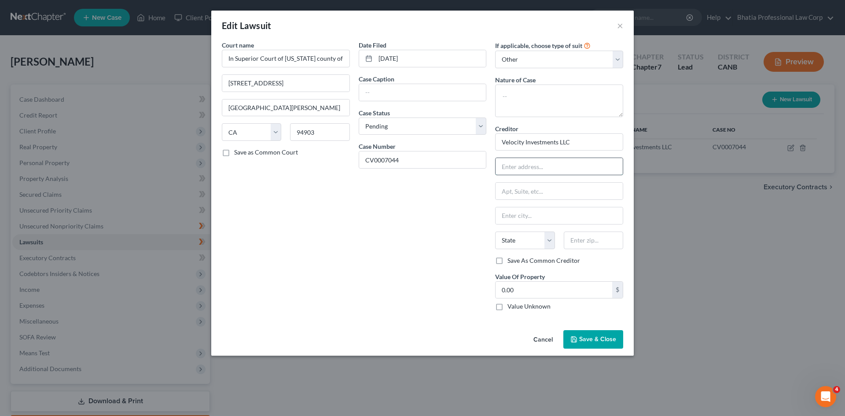
click at [579, 172] on input "text" at bounding box center [558, 166] width 127 height 17
type input "PO BOX 1503"
click at [542, 217] on input "text" at bounding box center [558, 215] width 127 height 17
type input "SAN [PERSON_NAME]"
click at [547, 244] on select "State [US_STATE] AK AR AZ CA CO CT DE DC [GEOGRAPHIC_DATA] [GEOGRAPHIC_DATA] GU…" at bounding box center [524, 240] width 59 height 18
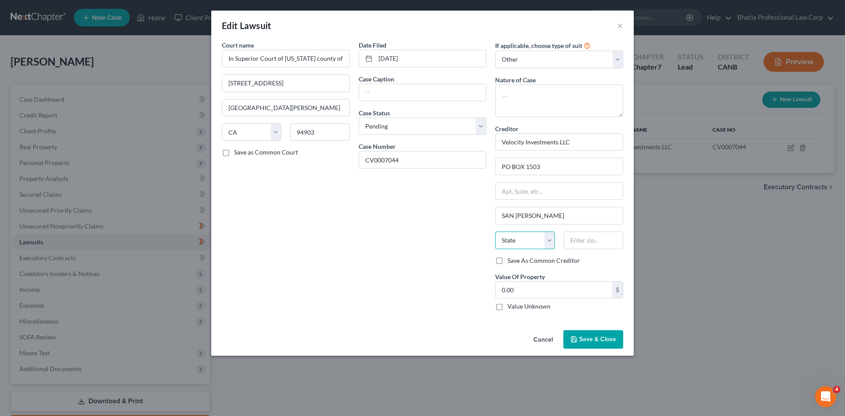
select select "4"
click at [495, 231] on select "State [US_STATE] AK AR AZ CA CO CT DE DC [GEOGRAPHIC_DATA] [GEOGRAPHIC_DATA] GU…" at bounding box center [524, 240] width 59 height 18
click at [593, 243] on input "text" at bounding box center [593, 240] width 59 height 18
type input "94070"
type input "San [PERSON_NAME]"
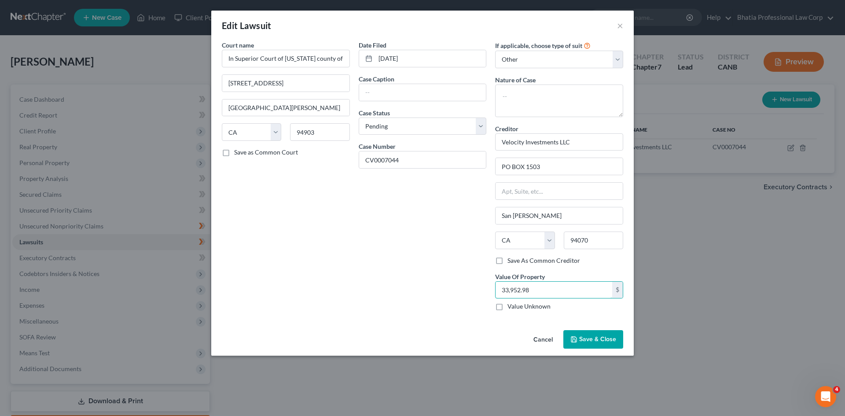
type input "33,952.98"
click at [619, 360] on div "Edit Lawsuit × Court name * In Superior Court of [US_STATE] county of Marin [ST…" at bounding box center [422, 208] width 845 height 416
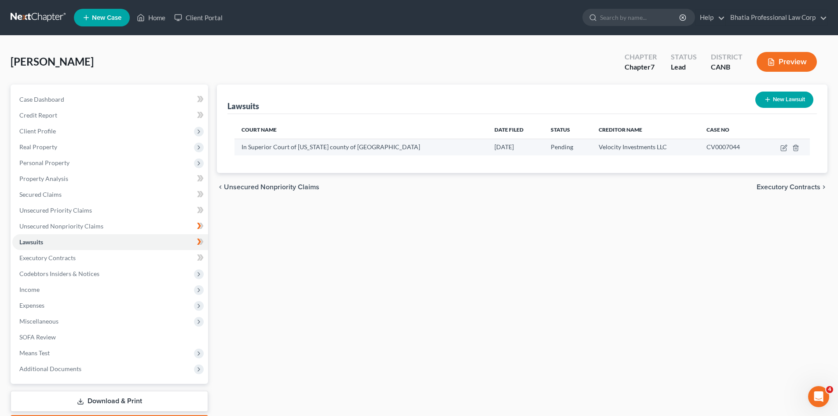
click at [788, 147] on td at bounding box center [786, 147] width 48 height 17
click at [785, 147] on icon "button" at bounding box center [783, 147] width 7 height 7
select select "4"
select select "0"
select select "4"
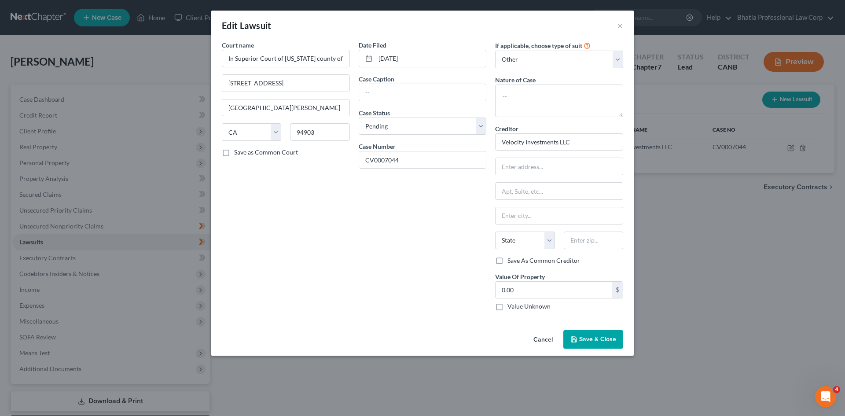
click at [547, 342] on button "Cancel" at bounding box center [542, 340] width 33 height 18
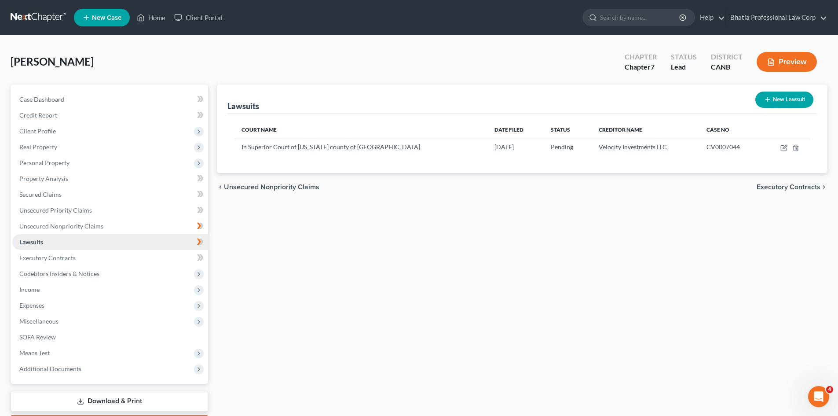
click at [89, 243] on link "Lawsuits" at bounding box center [110, 242] width 196 height 16
click at [171, 302] on span "Expenses" at bounding box center [110, 305] width 196 height 16
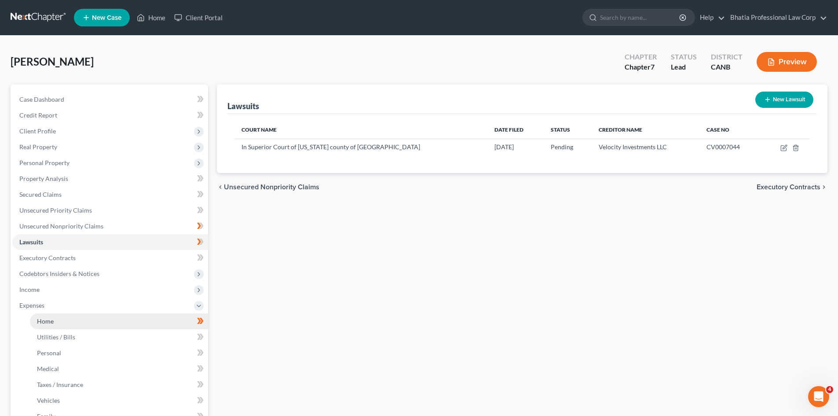
click at [181, 322] on link "Home" at bounding box center [119, 321] width 178 height 16
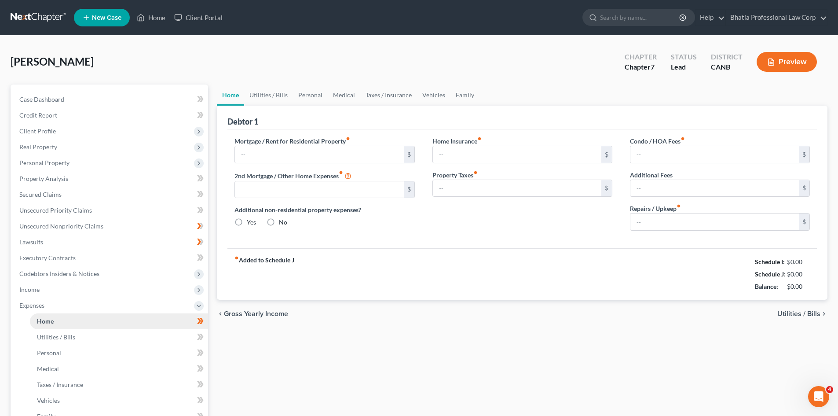
type input "2,400.00"
type input "0.00"
radio input "true"
type input "0.00"
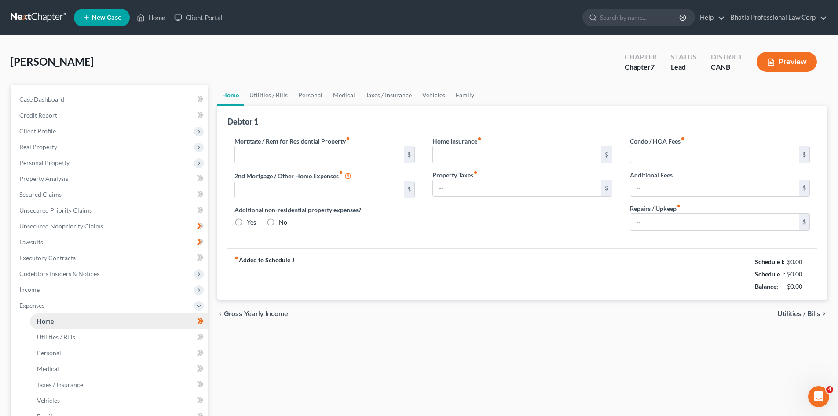
type input "0.00"
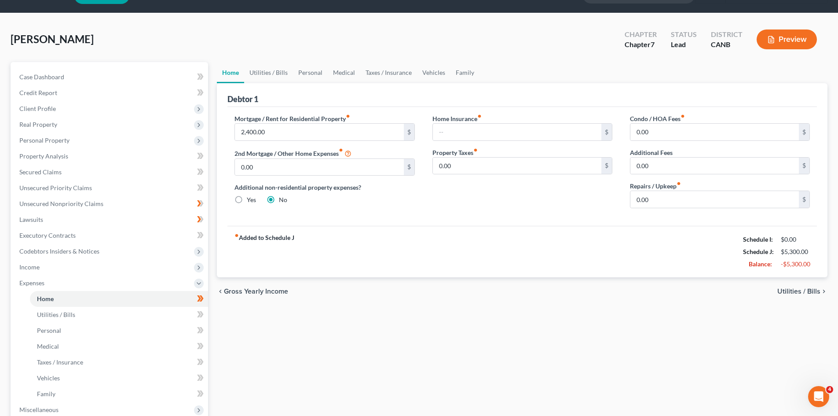
scroll to position [44, 0]
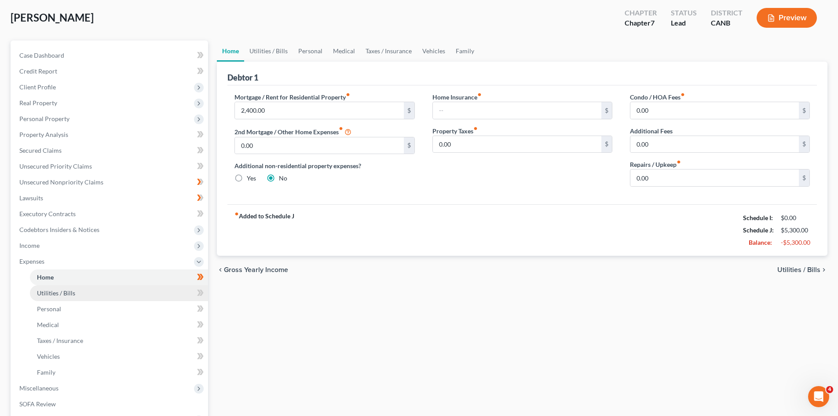
click at [161, 291] on link "Utilities / Bills" at bounding box center [119, 293] width 178 height 16
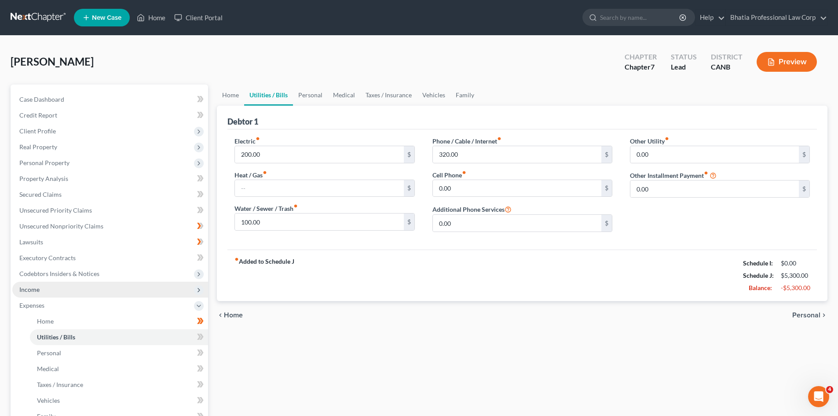
scroll to position [44, 0]
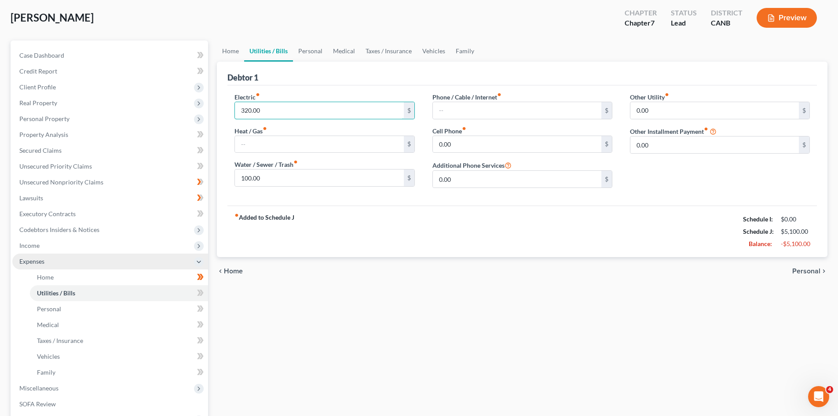
type input "320.00"
click at [53, 263] on span "Expenses" at bounding box center [110, 261] width 196 height 16
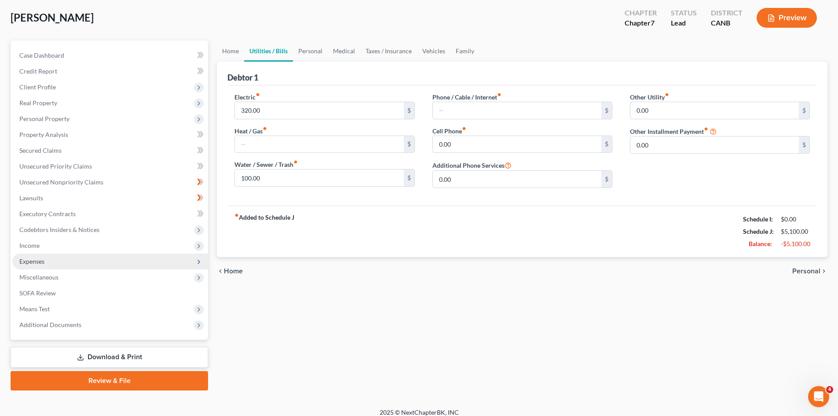
click at [71, 265] on span "Expenses" at bounding box center [110, 261] width 196 height 16
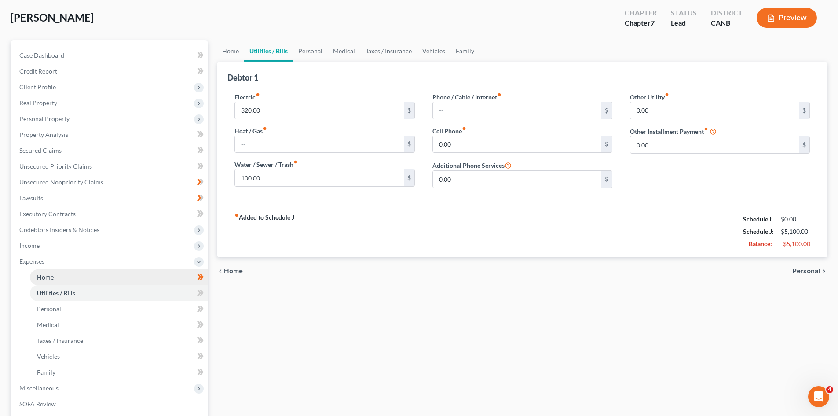
click at [73, 281] on link "Home" at bounding box center [119, 277] width 178 height 16
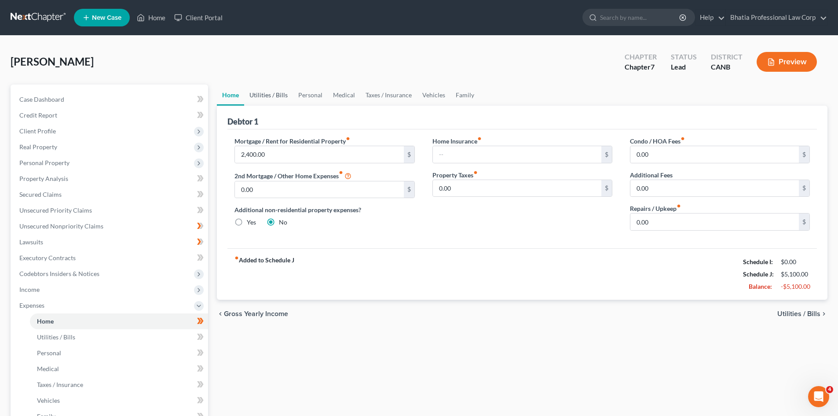
click at [277, 99] on link "Utilities / Bills" at bounding box center [268, 94] width 49 height 21
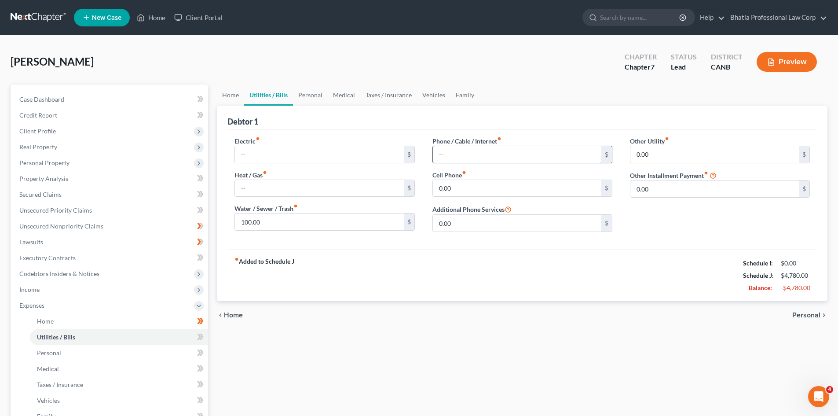
drag, startPoint x: 493, startPoint y: 156, endPoint x: 453, endPoint y: 155, distance: 40.0
click at [457, 155] on input "text" at bounding box center [517, 154] width 169 height 17
click at [440, 156] on input "text" at bounding box center [517, 154] width 169 height 17
type input "620"
click at [109, 315] on link "Home" at bounding box center [119, 321] width 178 height 16
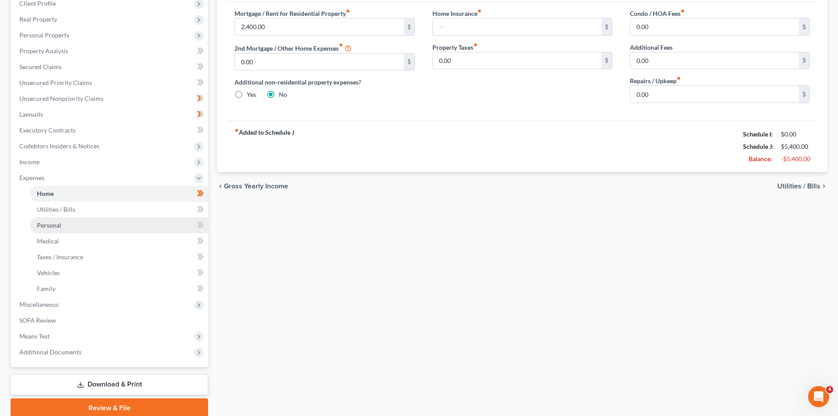
scroll to position [132, 0]
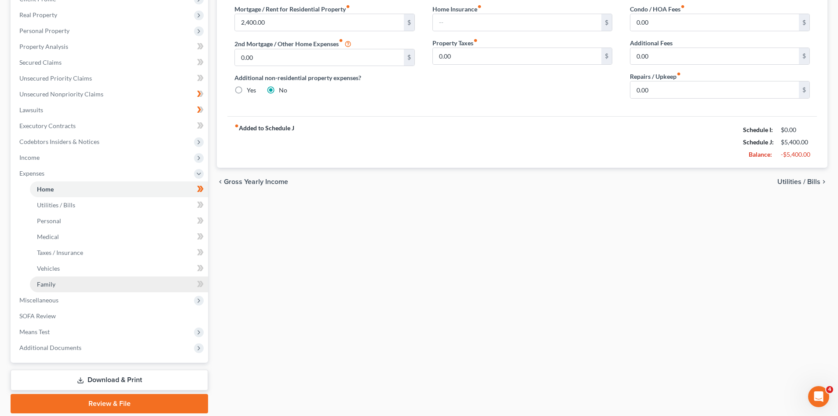
click at [113, 282] on link "Family" at bounding box center [119, 284] width 178 height 16
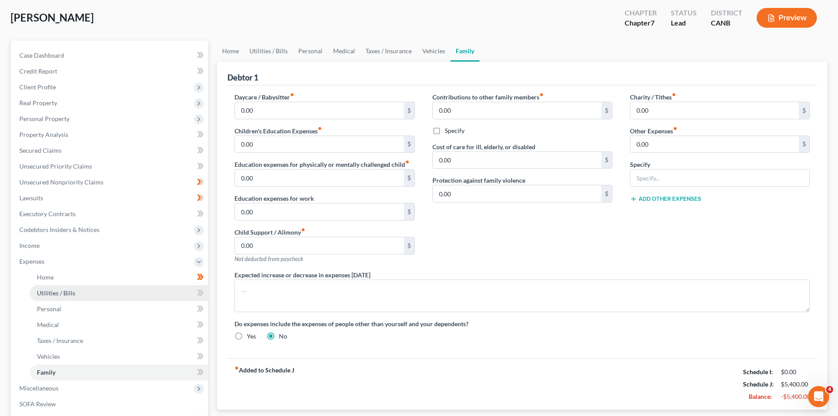
click at [118, 295] on link "Utilities / Bills" at bounding box center [119, 293] width 178 height 16
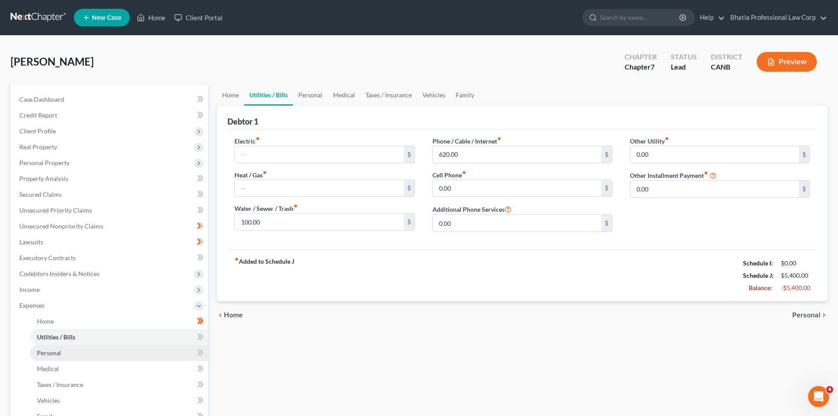
click at [91, 346] on link "Personal" at bounding box center [119, 353] width 178 height 16
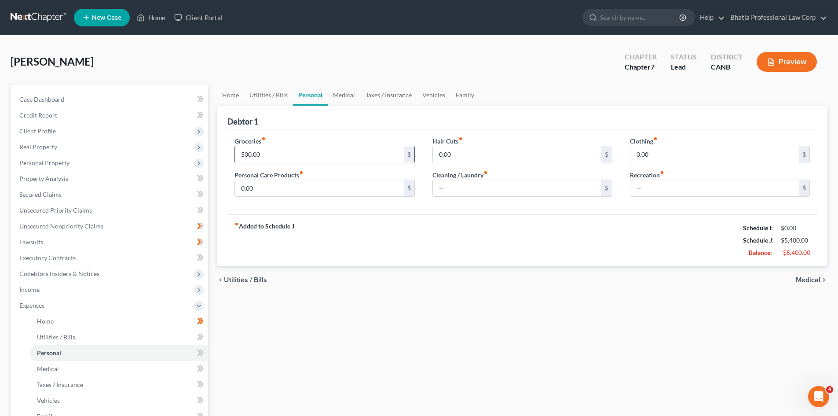
click at [409, 154] on div "$" at bounding box center [409, 154] width 11 height 17
click at [318, 161] on input "500.00" at bounding box center [319, 154] width 169 height 17
click at [322, 157] on input "500.00" at bounding box center [319, 154] width 169 height 17
type input "500.00"
click at [101, 305] on span "Expenses" at bounding box center [110, 305] width 196 height 16
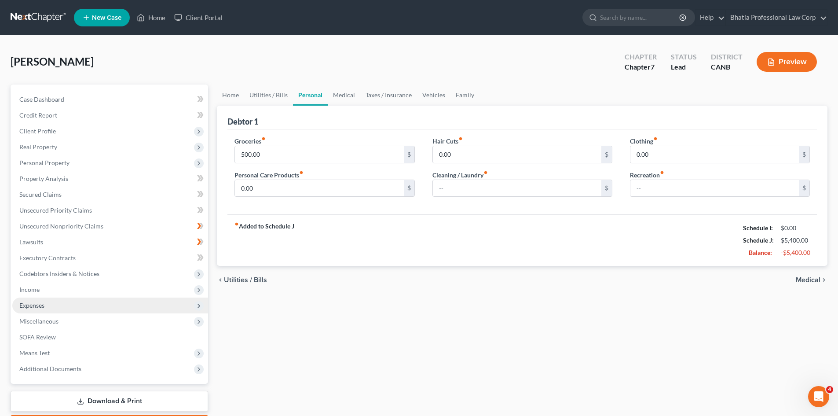
click at [108, 304] on span "Expenses" at bounding box center [110, 305] width 196 height 16
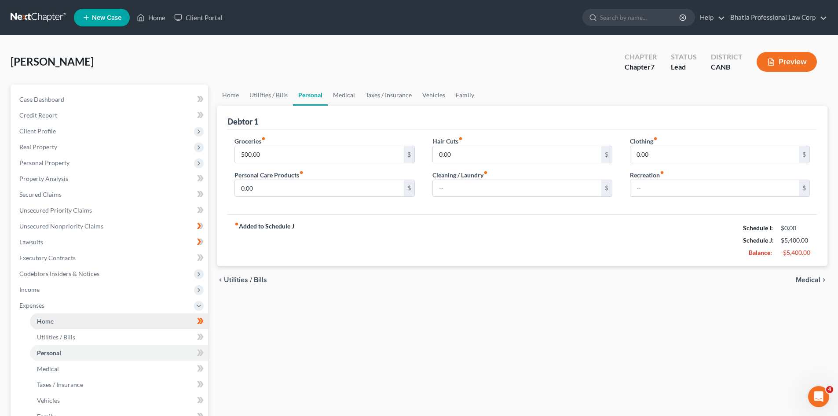
click at [88, 323] on link "Home" at bounding box center [119, 321] width 178 height 16
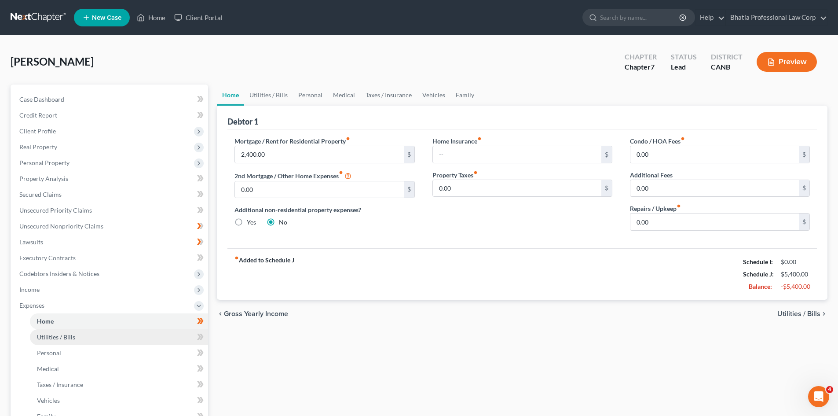
click at [100, 340] on link "Utilities / Bills" at bounding box center [119, 337] width 178 height 16
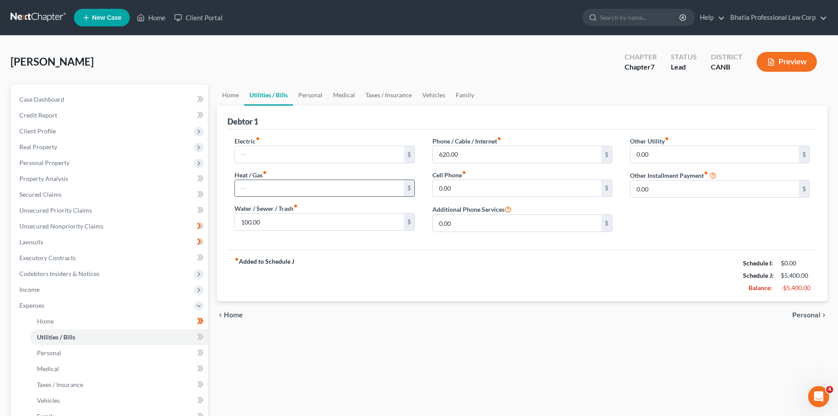
click at [355, 182] on input "text" at bounding box center [319, 188] width 169 height 17
type input "200"
click at [540, 285] on div "fiber_manual_record Added to Schedule J Schedule I: $0.00 Schedule J: $5,600.00…" at bounding box center [522, 274] width 590 height 51
click at [74, 352] on link "Personal" at bounding box center [119, 353] width 178 height 16
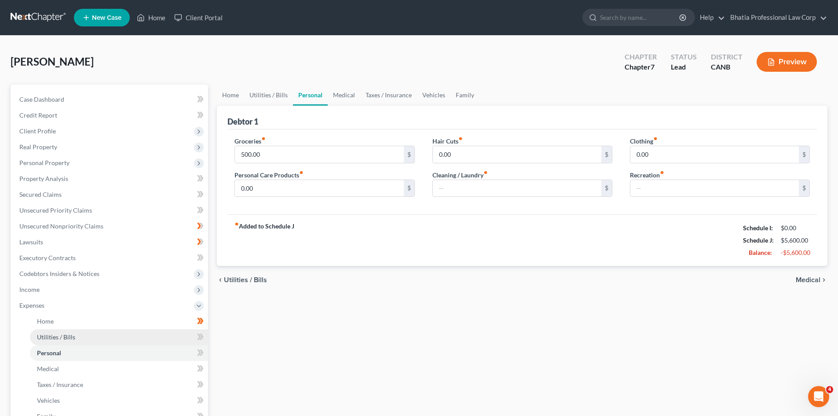
click at [117, 343] on link "Utilities / Bills" at bounding box center [119, 337] width 178 height 16
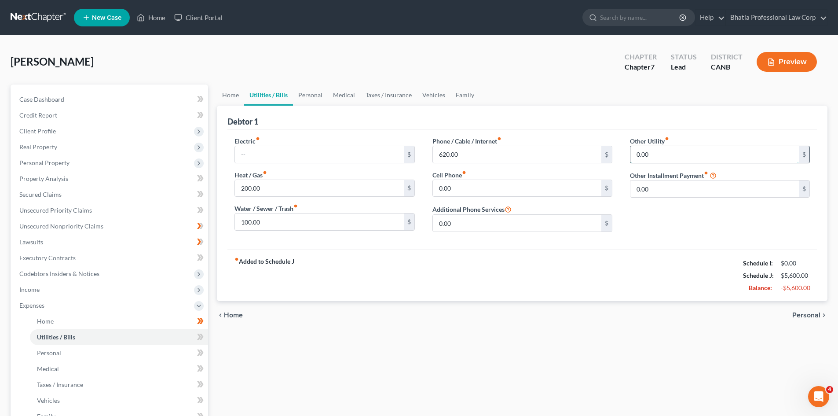
click at [649, 154] on input "0.00" at bounding box center [714, 154] width 169 height 17
type input "200"
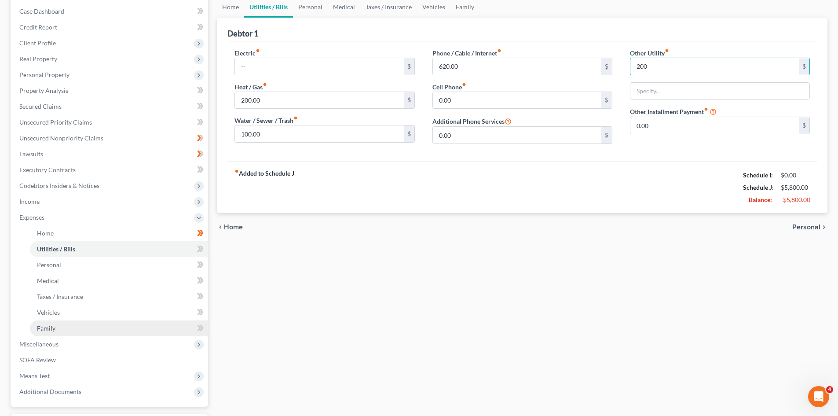
click at [101, 324] on link "Family" at bounding box center [119, 328] width 178 height 16
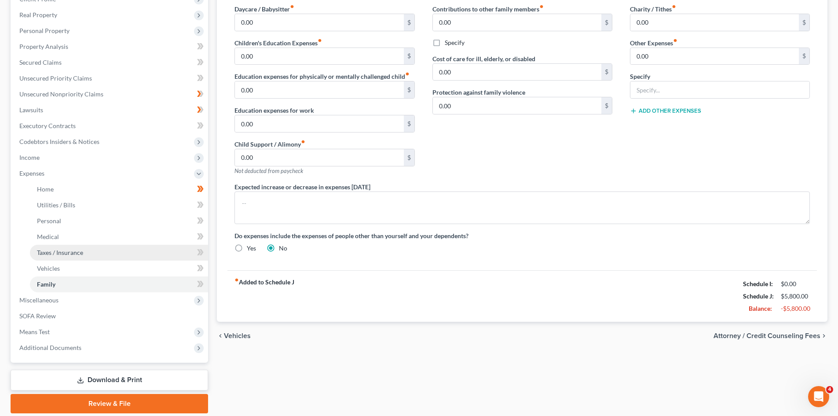
click at [96, 256] on link "Taxes / Insurance" at bounding box center [119, 253] width 178 height 16
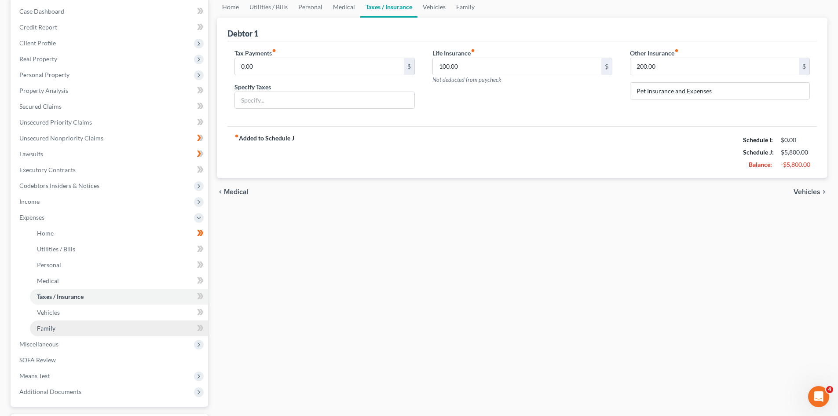
click at [83, 329] on link "Family" at bounding box center [119, 328] width 178 height 16
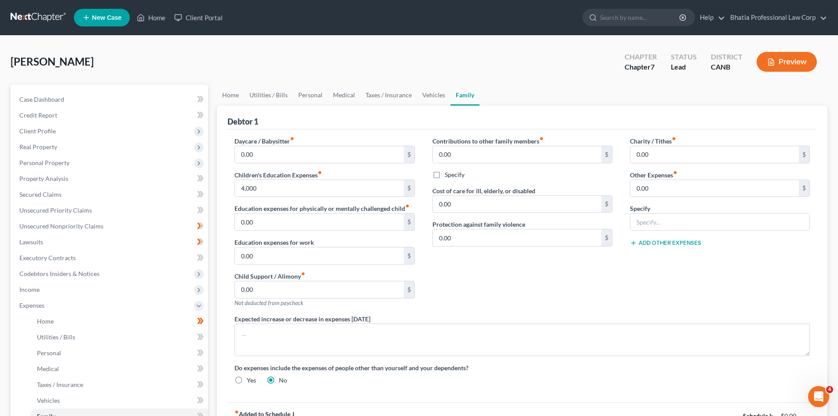
click at [521, 281] on div "Contributions to other family members fiber_manual_record 0.00 $ Specify Cost o…" at bounding box center [523, 225] width 198 height 178
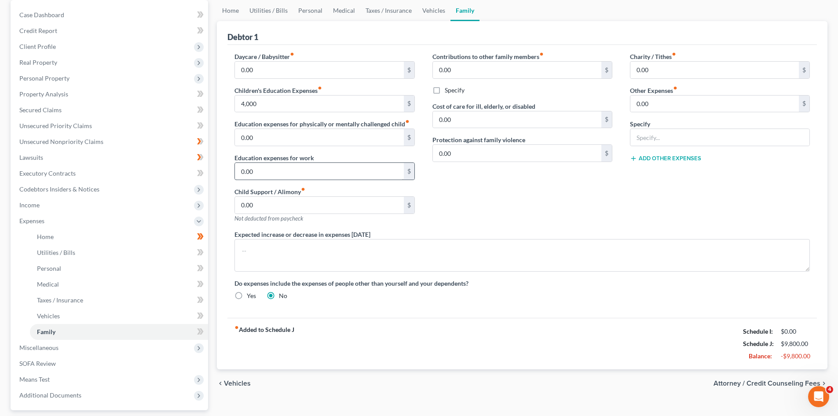
scroll to position [75, 0]
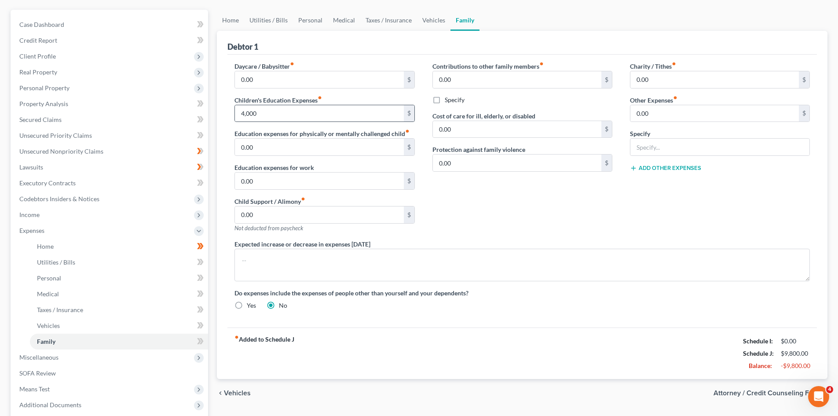
click at [410, 115] on div "$" at bounding box center [409, 113] width 11 height 17
click at [356, 116] on input "4,000" at bounding box center [319, 113] width 169 height 17
click at [340, 117] on input "4,000" at bounding box center [319, 113] width 169 height 17
type input "4,000"
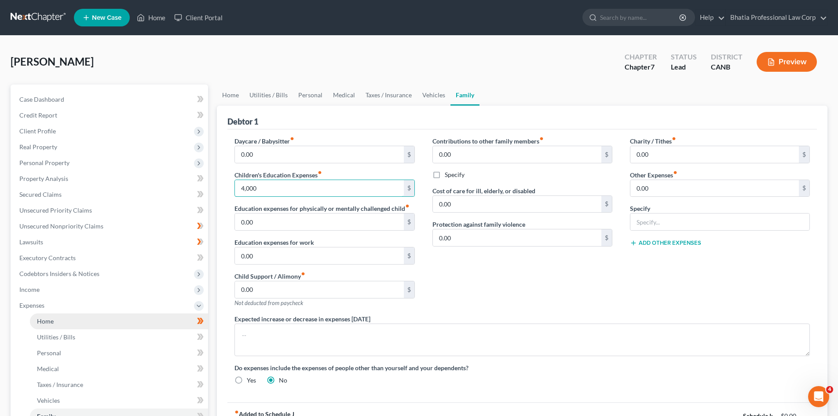
scroll to position [88, 0]
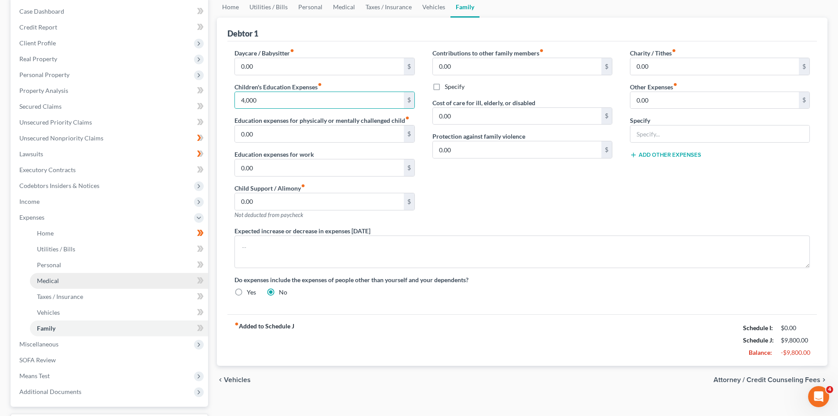
click at [116, 282] on link "Medical" at bounding box center [119, 281] width 178 height 16
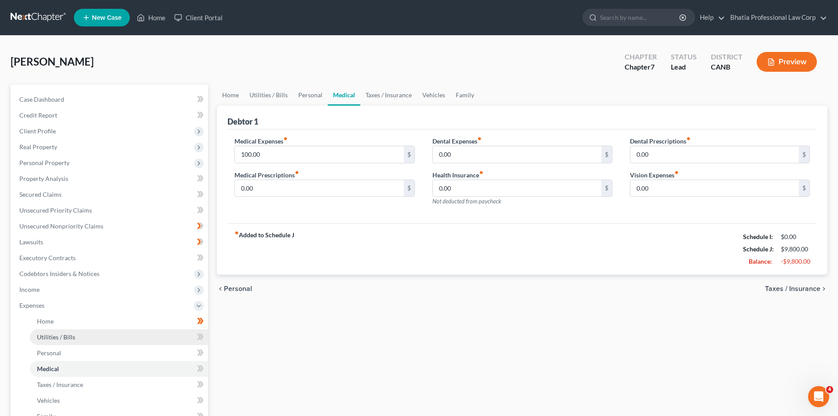
click at [114, 341] on link "Utilities / Bills" at bounding box center [119, 337] width 178 height 16
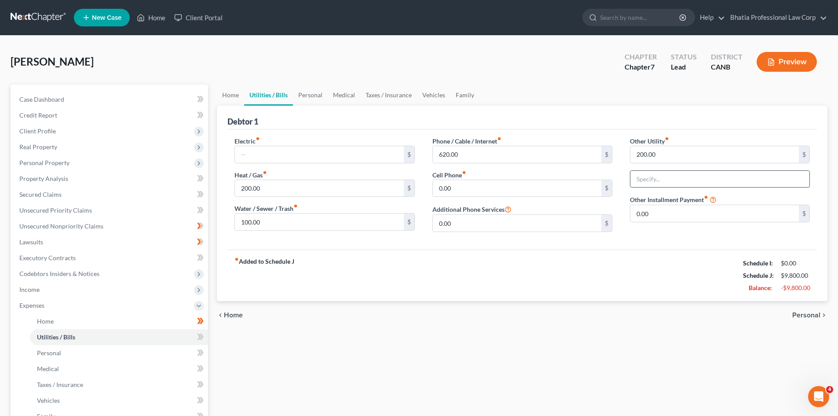
click at [660, 182] on input "text" at bounding box center [719, 179] width 179 height 17
type input "FOOD"
click at [692, 259] on div "fiber_manual_record Added to Schedule J Schedule I: $0.00 Schedule J: $9,800.00…" at bounding box center [522, 274] width 590 height 51
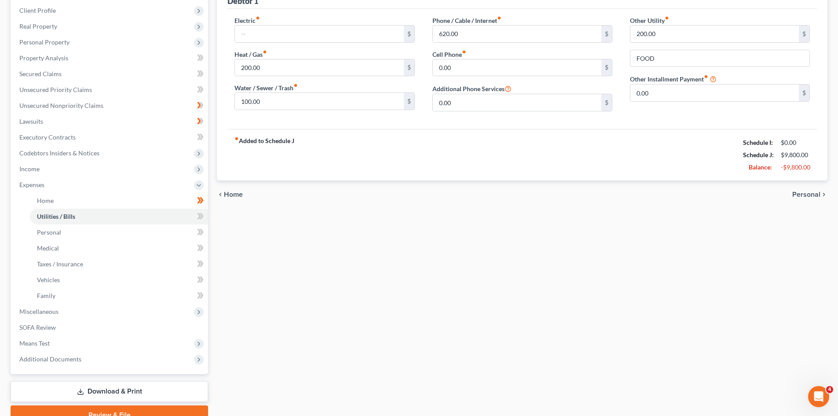
scroll to position [132, 0]
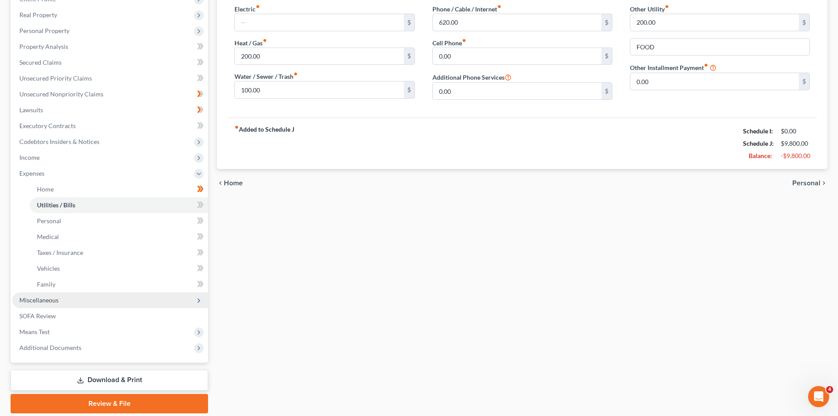
click at [94, 297] on span "Miscellaneous" at bounding box center [110, 300] width 196 height 16
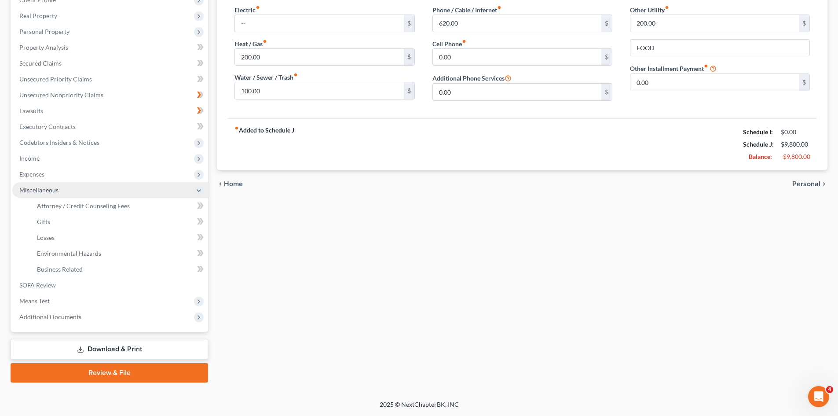
scroll to position [131, 0]
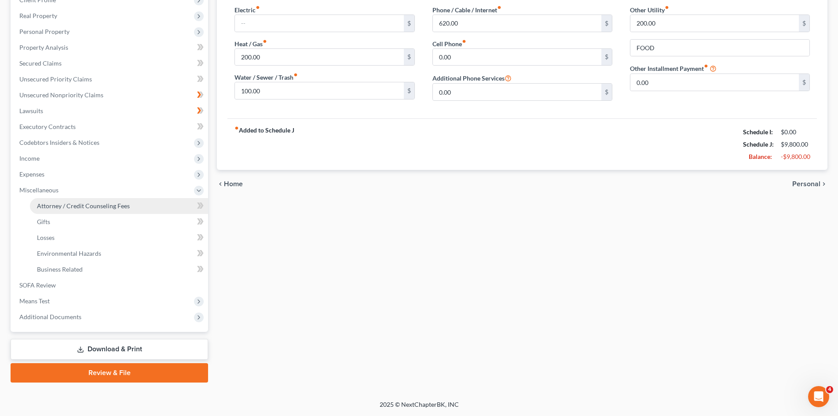
click at [85, 209] on link "Attorney / Credit Counseling Fees" at bounding box center [119, 206] width 178 height 16
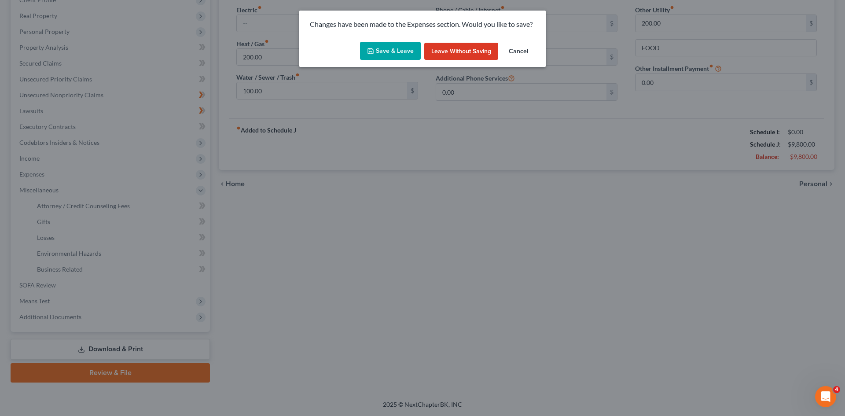
click at [401, 49] on button "Save & Leave" at bounding box center [390, 51] width 61 height 18
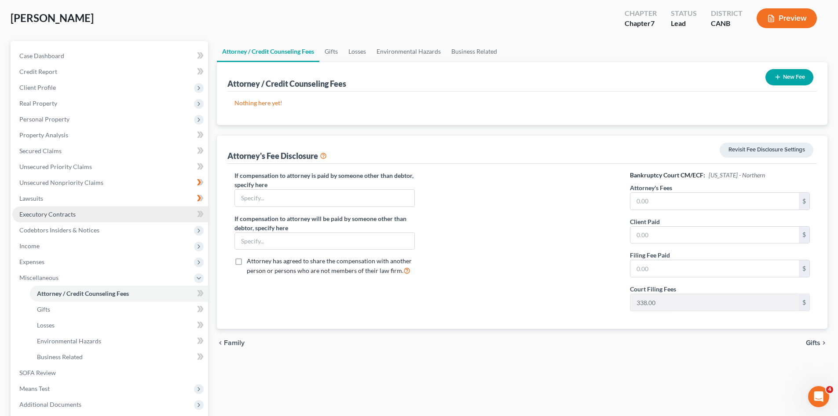
scroll to position [43, 0]
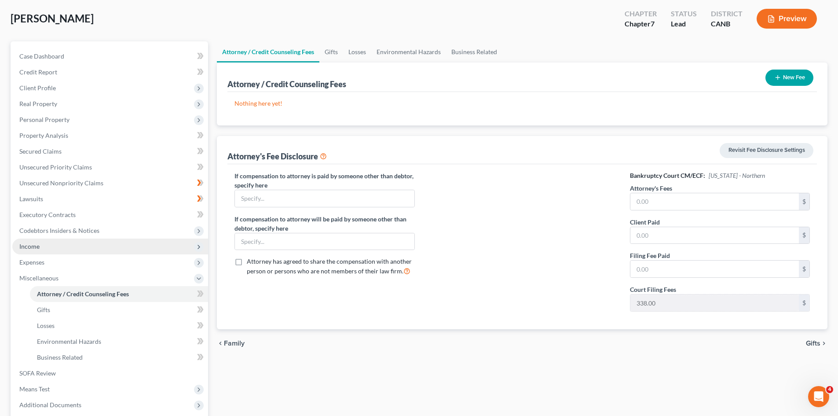
click at [87, 244] on span "Income" at bounding box center [110, 246] width 196 height 16
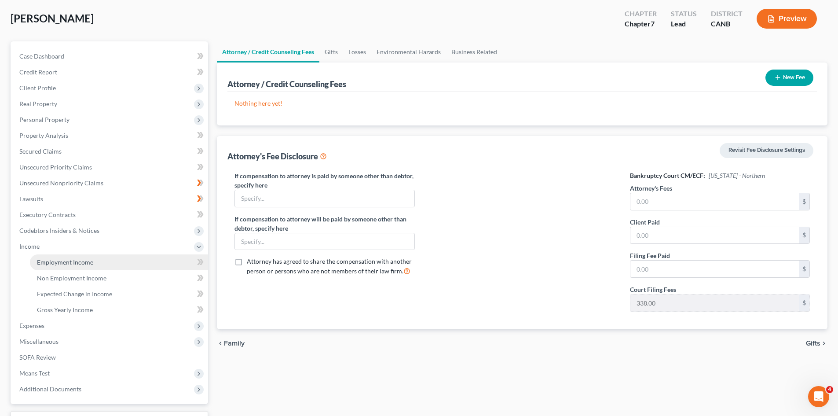
click at [95, 263] on link "Employment Income" at bounding box center [119, 262] width 178 height 16
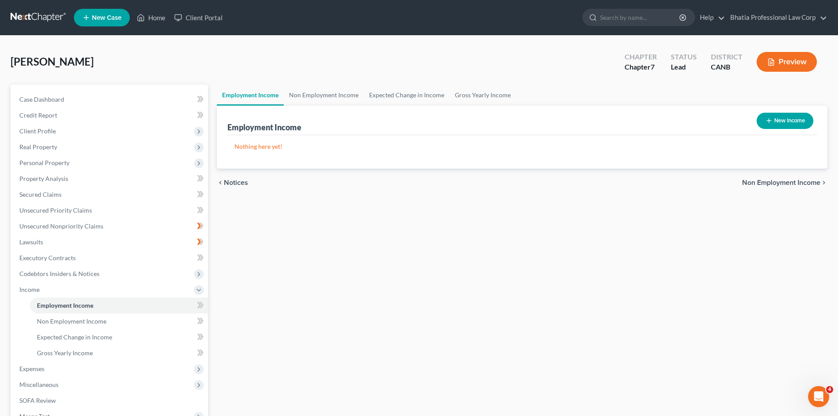
click at [786, 122] on button "New Income" at bounding box center [785, 121] width 57 height 16
select select "0"
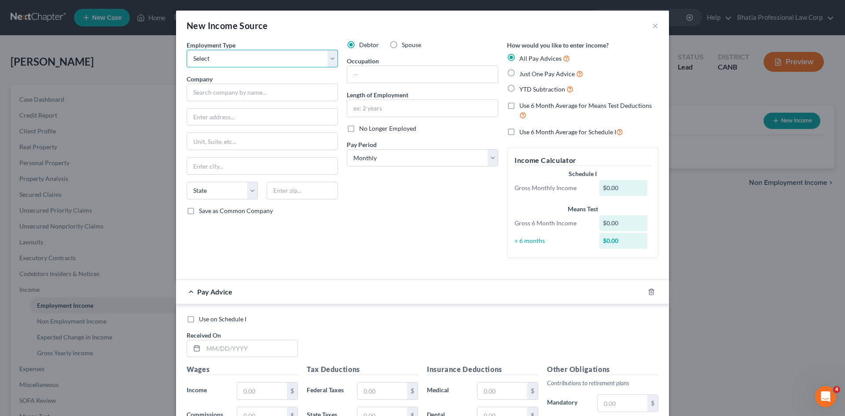
click at [327, 57] on select "Select Full or [DEMOGRAPHIC_DATA] Employment Self Employment" at bounding box center [262, 59] width 151 height 18
select select "0"
click at [187, 50] on select "Select Full or [DEMOGRAPHIC_DATA] Employment Self Employment" at bounding box center [262, 59] width 151 height 18
click at [218, 95] on input "text" at bounding box center [262, 93] width 151 height 18
click at [454, 225] on div "Debtor Spouse Occupation Length of Employment No Longer Employed Pay Period * S…" at bounding box center [422, 152] width 160 height 224
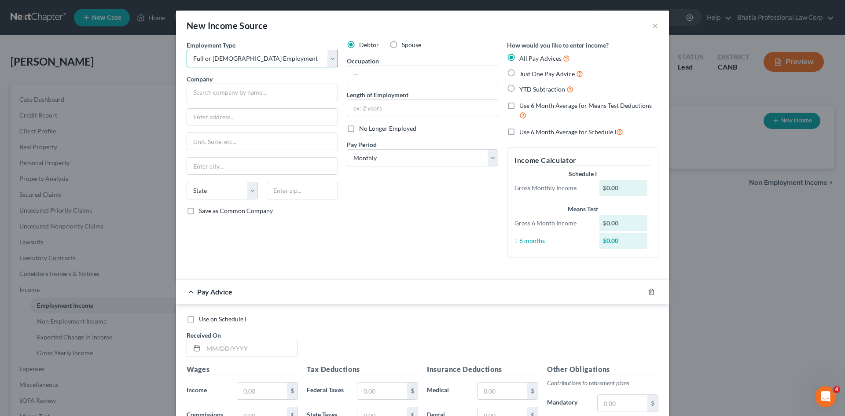
click at [330, 54] on select "Select Full or [DEMOGRAPHIC_DATA] Employment Self Employment" at bounding box center [262, 59] width 151 height 18
click at [187, 50] on select "Select Full or [DEMOGRAPHIC_DATA] Employment Self Employment" at bounding box center [262, 59] width 151 height 18
click at [204, 88] on input "text" at bounding box center [262, 93] width 151 height 18
paste input "[PERSON_NAME] Fargo Bank, N. A."
type input "[PERSON_NAME] Fargo Bank, N. A."
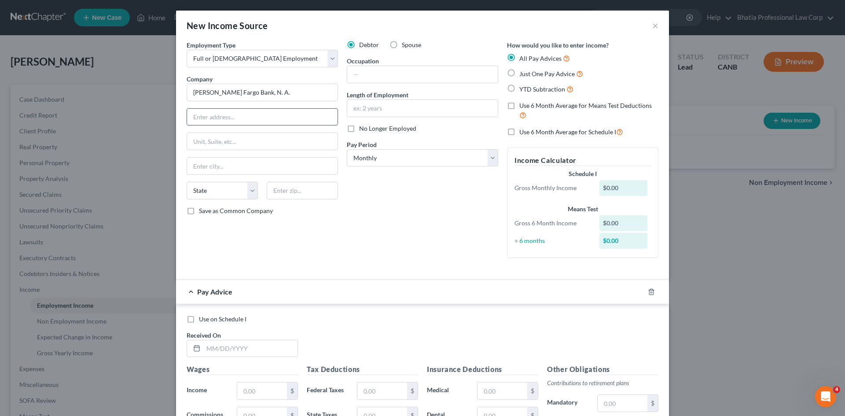
click at [273, 117] on input "text" at bounding box center [262, 117] width 150 height 17
paste input "[STREET_ADDRESS],"
type input "[STREET_ADDRESS],"
click at [298, 170] on input "text" at bounding box center [262, 166] width 150 height 17
paste input "MN"
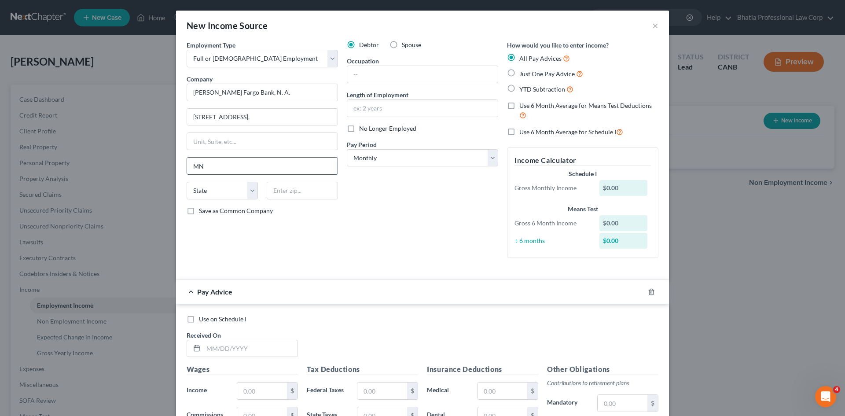
paste input "MN"
type input "MN"
drag, startPoint x: 267, startPoint y: 114, endPoint x: 235, endPoint y: 116, distance: 31.3
click at [235, 116] on input "[STREET_ADDRESS]," at bounding box center [262, 117] width 150 height 17
type input "[STREET_ADDRESS] ,"
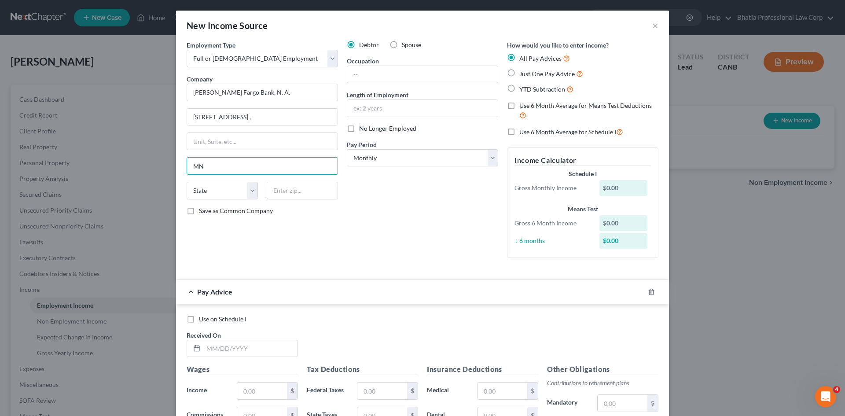
drag, startPoint x: 204, startPoint y: 162, endPoint x: 182, endPoint y: 164, distance: 21.6
click at [182, 164] on div "Employment Type * Select Full or [DEMOGRAPHIC_DATA] Employment Self Employment …" at bounding box center [262, 152] width 160 height 224
paste input "inneapolis"
type input "[GEOGRAPHIC_DATA]"
click at [216, 186] on select "State [US_STATE] AK AR AZ CA CO CT DE DC [GEOGRAPHIC_DATA] [GEOGRAPHIC_DATA] GU…" at bounding box center [222, 191] width 71 height 18
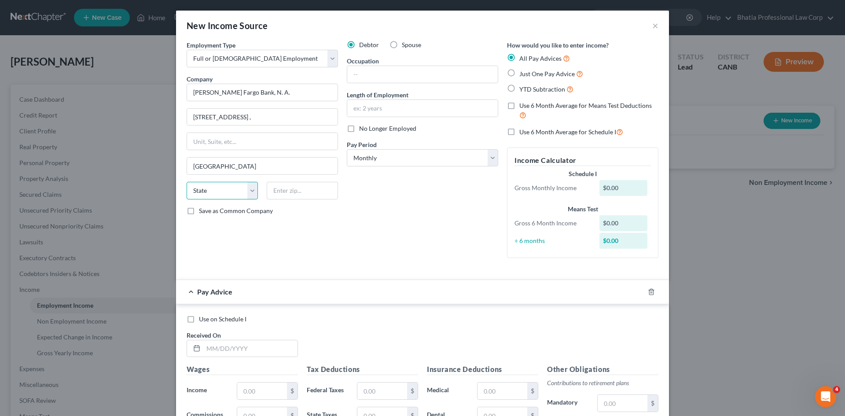
select select "24"
click at [187, 182] on select "State [US_STATE] AK AR AZ CA CO CT DE DC [GEOGRAPHIC_DATA] [GEOGRAPHIC_DATA] GU…" at bounding box center [222, 191] width 71 height 18
click at [296, 191] on input "text" at bounding box center [302, 191] width 71 height 18
paste input "55415"
type input "55415"
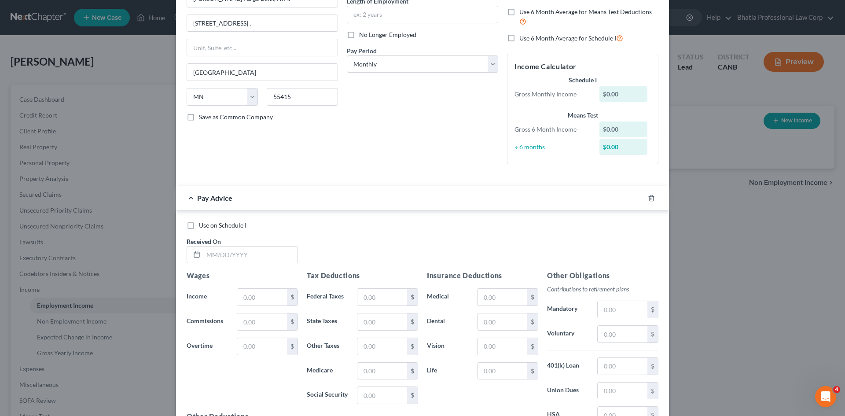
scroll to position [176, 0]
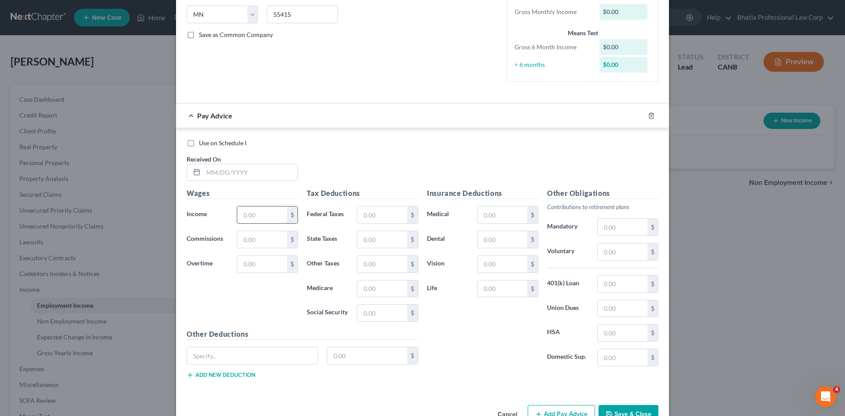
click at [237, 212] on input "text" at bounding box center [262, 214] width 50 height 17
paste input "6,115.39"
type input "6,115.39"
drag, startPoint x: 277, startPoint y: 216, endPoint x: 195, endPoint y: 216, distance: 82.3
click at [195, 216] on div "Income * 6,115.39 $" at bounding box center [242, 215] width 120 height 18
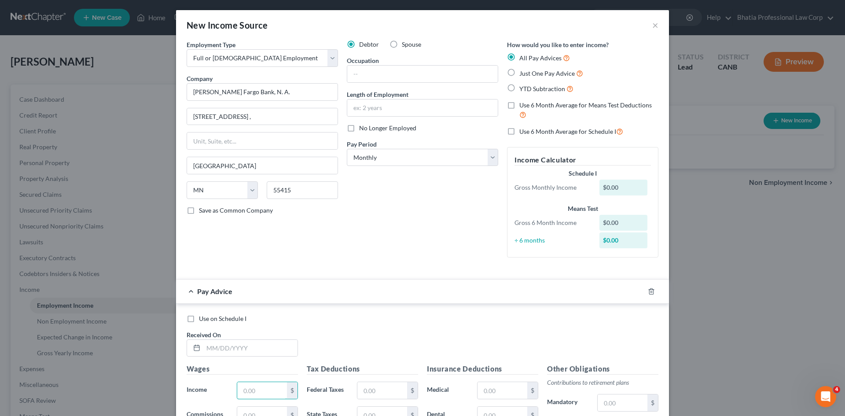
scroll to position [0, 0]
click at [519, 72] on label "Just One Pay Advice" at bounding box center [551, 74] width 64 height 10
click at [523, 72] on input "Just One Pay Advice" at bounding box center [526, 72] width 6 height 6
radio input "true"
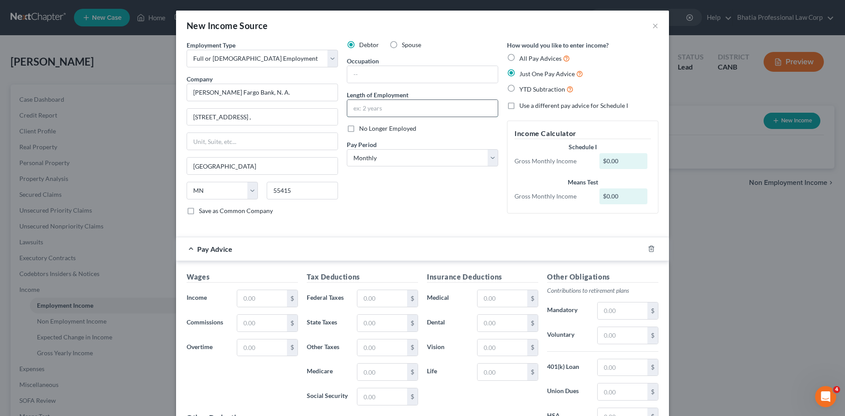
click at [374, 110] on input "text" at bounding box center [422, 108] width 150 height 17
click at [487, 158] on select "Select Monthly Twice Monthly Every Other Week Weekly" at bounding box center [422, 158] width 151 height 18
select select "2"
click at [347, 149] on select "Select Monthly Twice Monthly Every Other Week Weekly" at bounding box center [422, 158] width 151 height 18
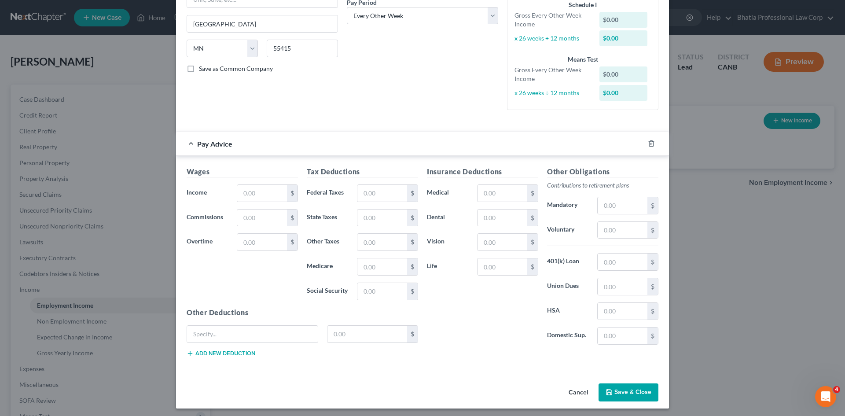
scroll to position [145, 0]
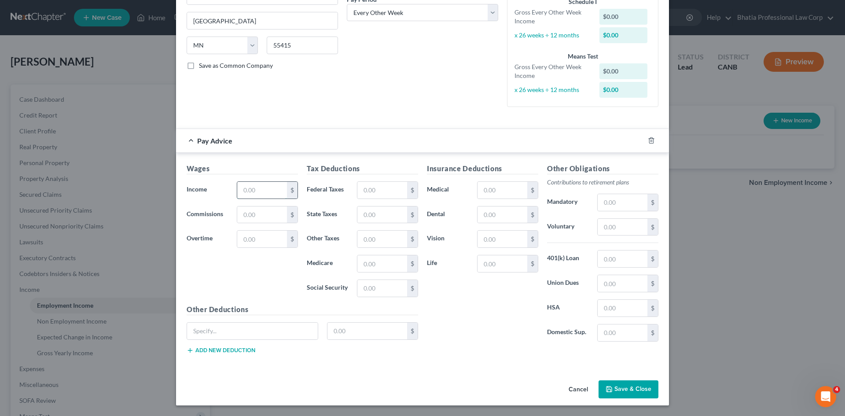
click at [267, 187] on input "text" at bounding box center [262, 190] width 50 height 17
paste input "6,115.39"
type input "6,115.39"
click at [494, 192] on input "text" at bounding box center [502, 190] width 50 height 17
paste input "83.98"
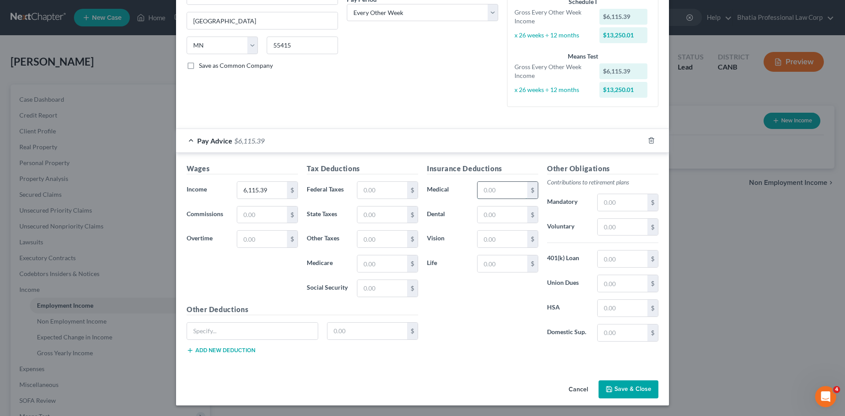
type input "83.98"
drag, startPoint x: 513, startPoint y: 194, endPoint x: 471, endPoint y: 194, distance: 42.2
click at [473, 194] on div "83.98 $" at bounding box center [508, 190] width 70 height 18
click at [366, 263] on input "text" at bounding box center [382, 263] width 50 height 17
paste input "83.98"
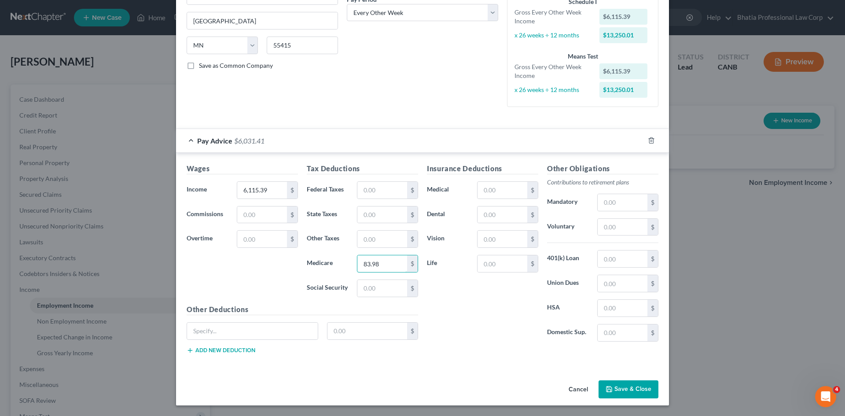
type input "83.98"
click at [487, 214] on input "text" at bounding box center [502, 214] width 50 height 17
paste input "21.42"
type input "21.42"
click at [477, 236] on input "text" at bounding box center [502, 239] width 50 height 17
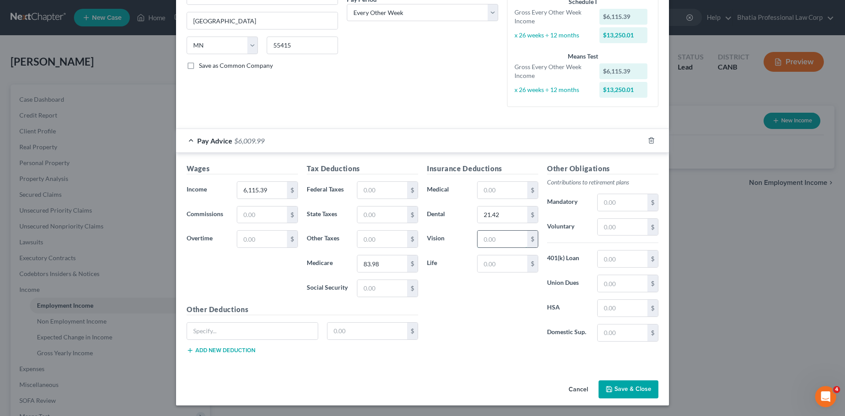
paste input "9.36"
type input "9.36"
click at [603, 300] on input "text" at bounding box center [622, 308] width 50 height 17
paste input "69.23"
type input "69.23"
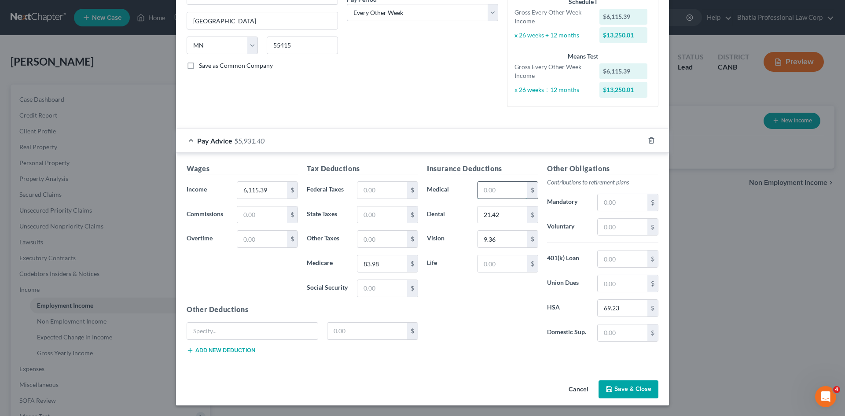
click at [493, 187] on input "text" at bounding box center [502, 190] width 50 height 17
paste input "224.04"
type input "224.04"
click at [614, 256] on input "text" at bounding box center [622, 258] width 50 height 17
paste input "366.93"
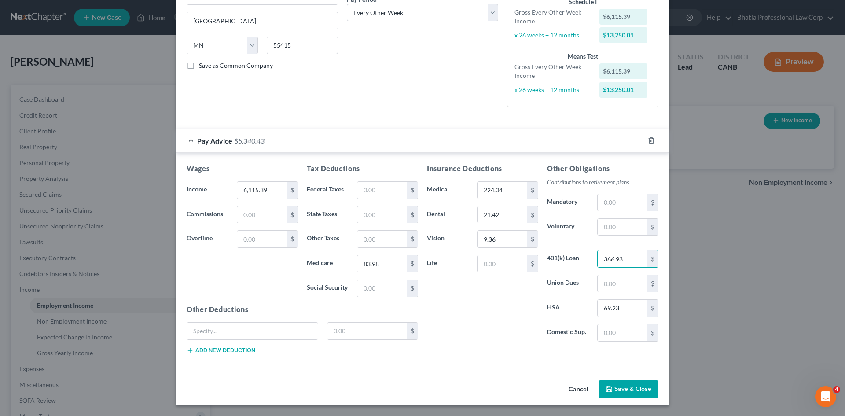
type input "366.93"
click at [633, 391] on button "Save & Close" at bounding box center [628, 389] width 60 height 18
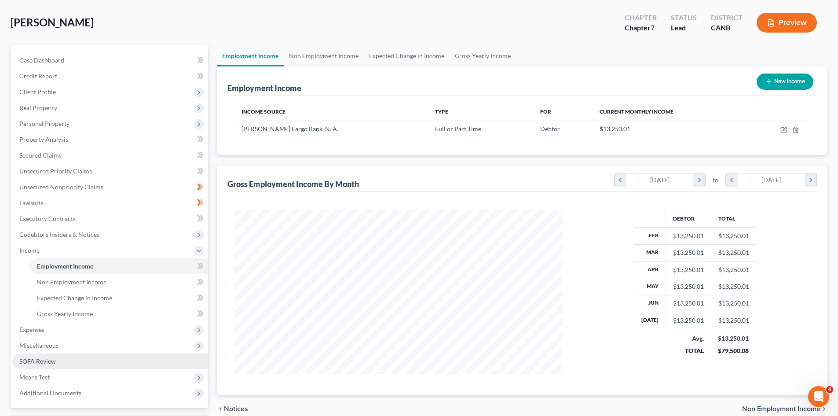
scroll to position [0, 0]
